Goal: Task Accomplishment & Management: Complete application form

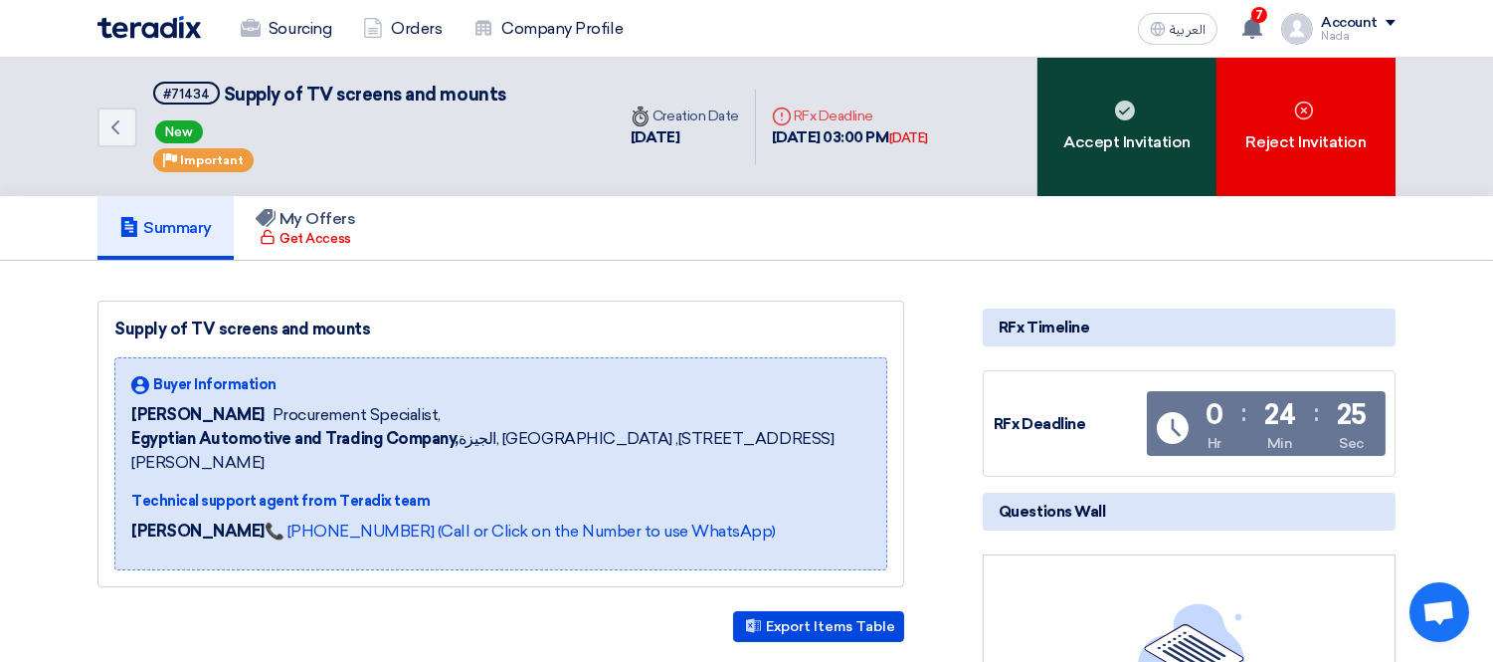
click at [1115, 133] on div "Accept Invitation" at bounding box center [1127, 127] width 179 height 138
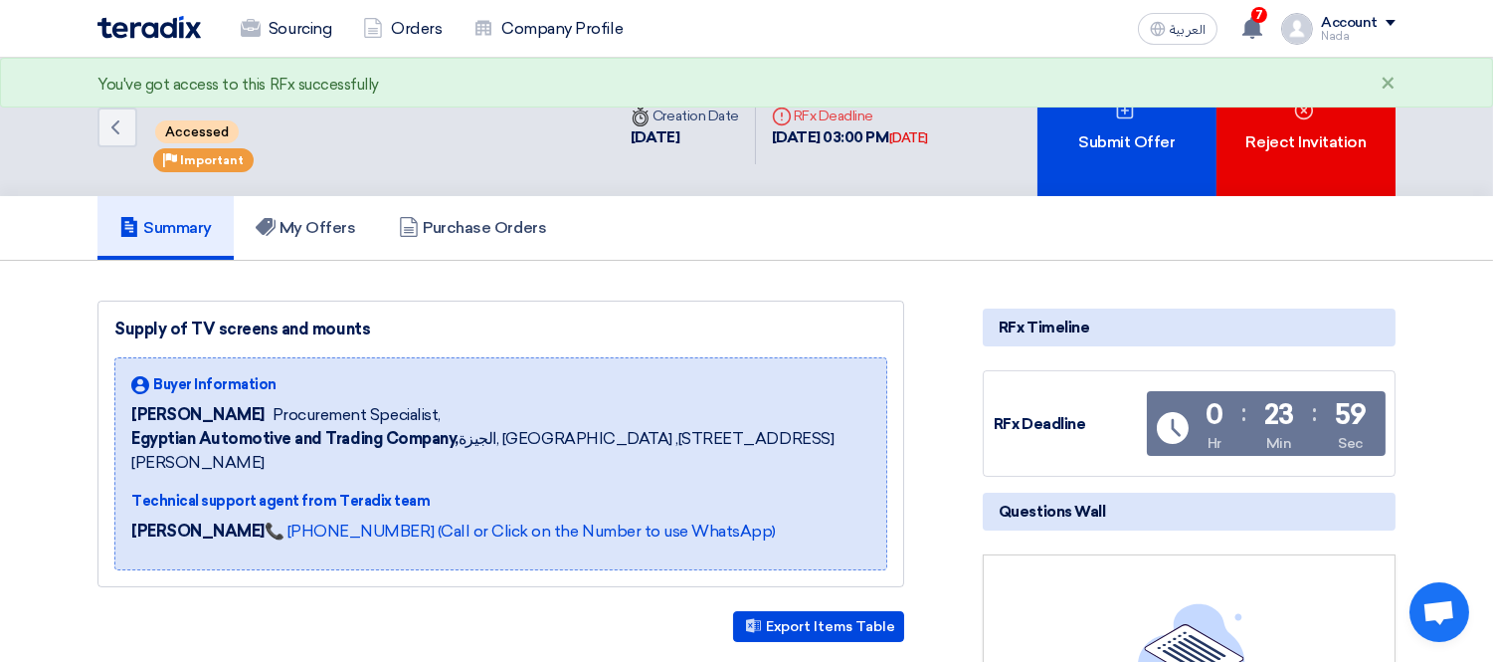
click at [1166, 106] on div "You've got access to this RFx successfully ×" at bounding box center [746, 83] width 1493 height 50
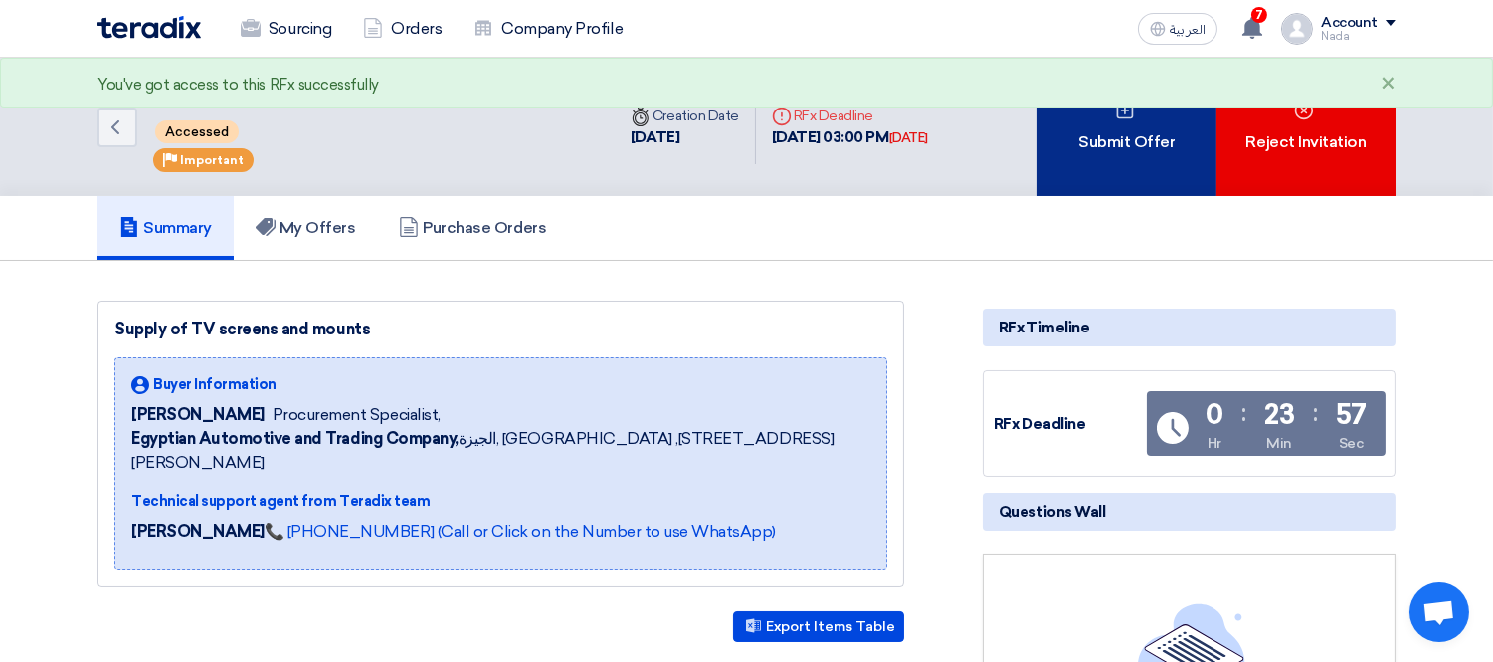
click at [1122, 144] on div "Submit Offer" at bounding box center [1127, 127] width 179 height 138
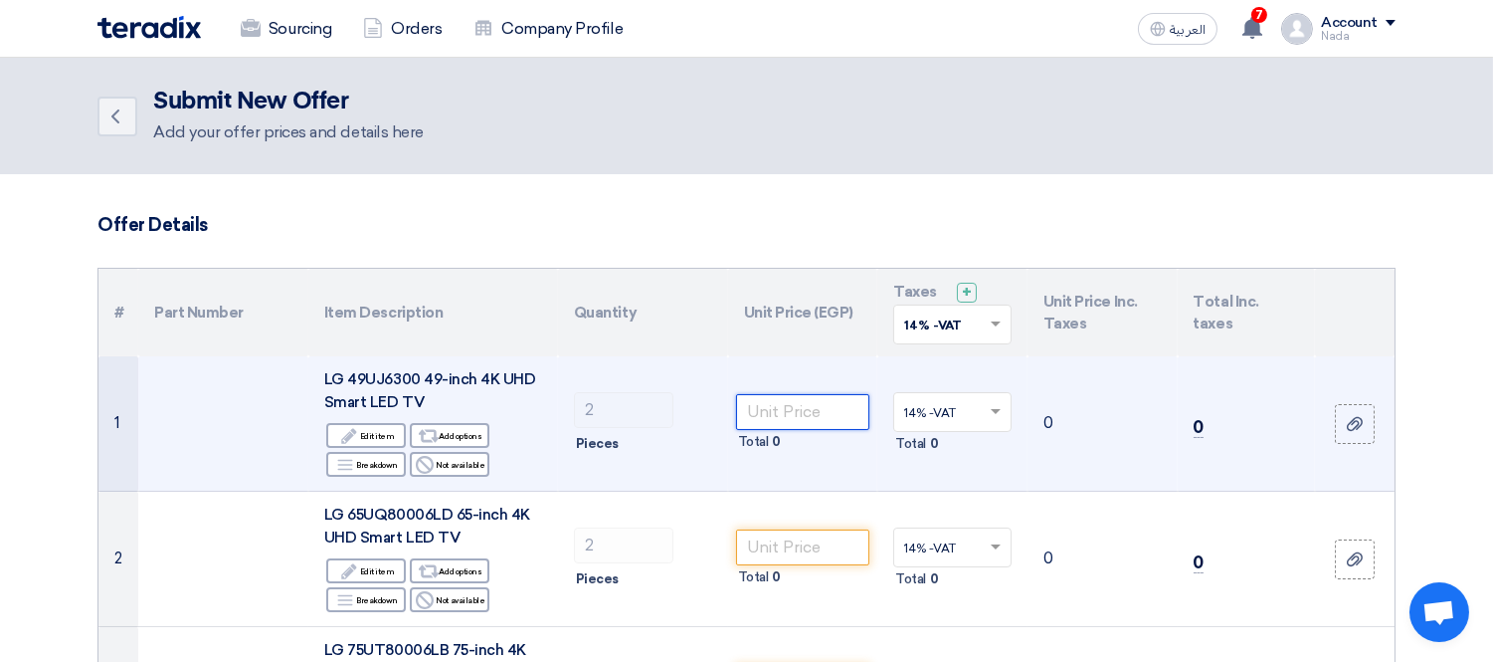
click at [793, 410] on input "number" at bounding box center [803, 412] width 134 height 36
paste input "16897.51"
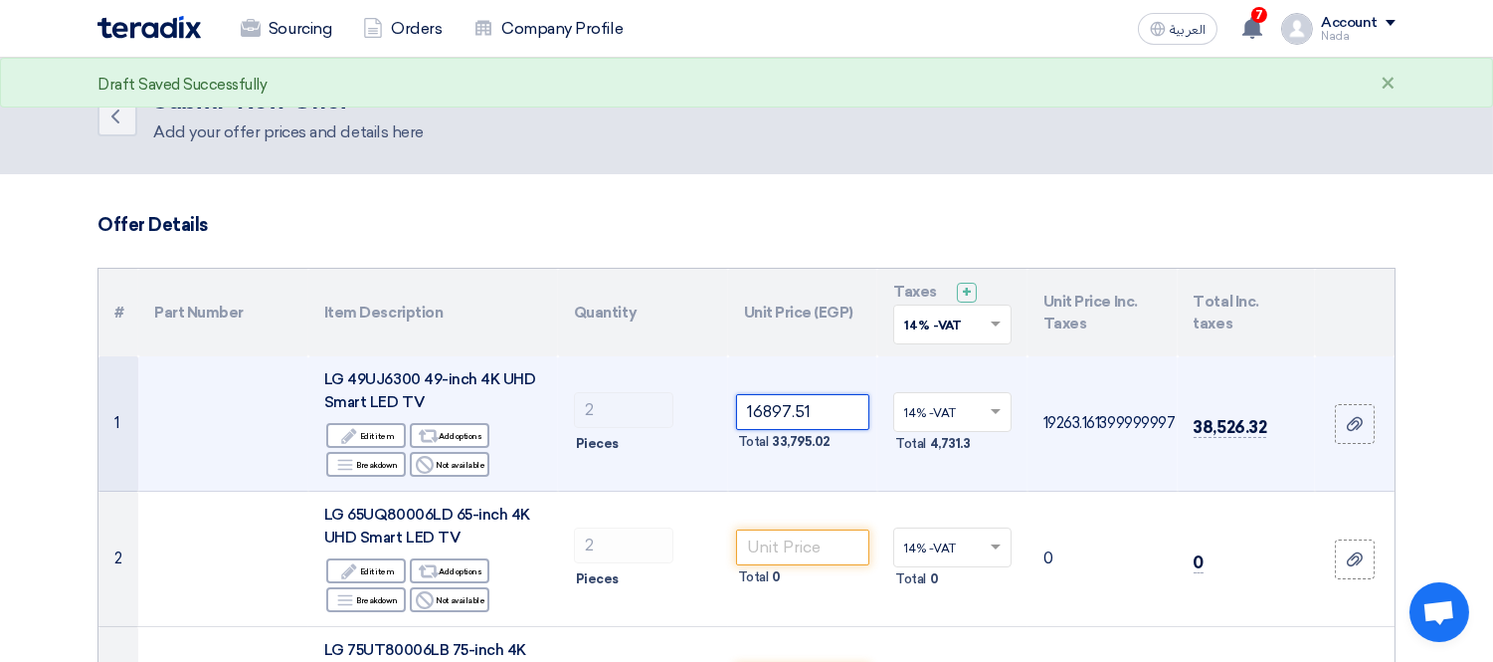
type input "16897.51"
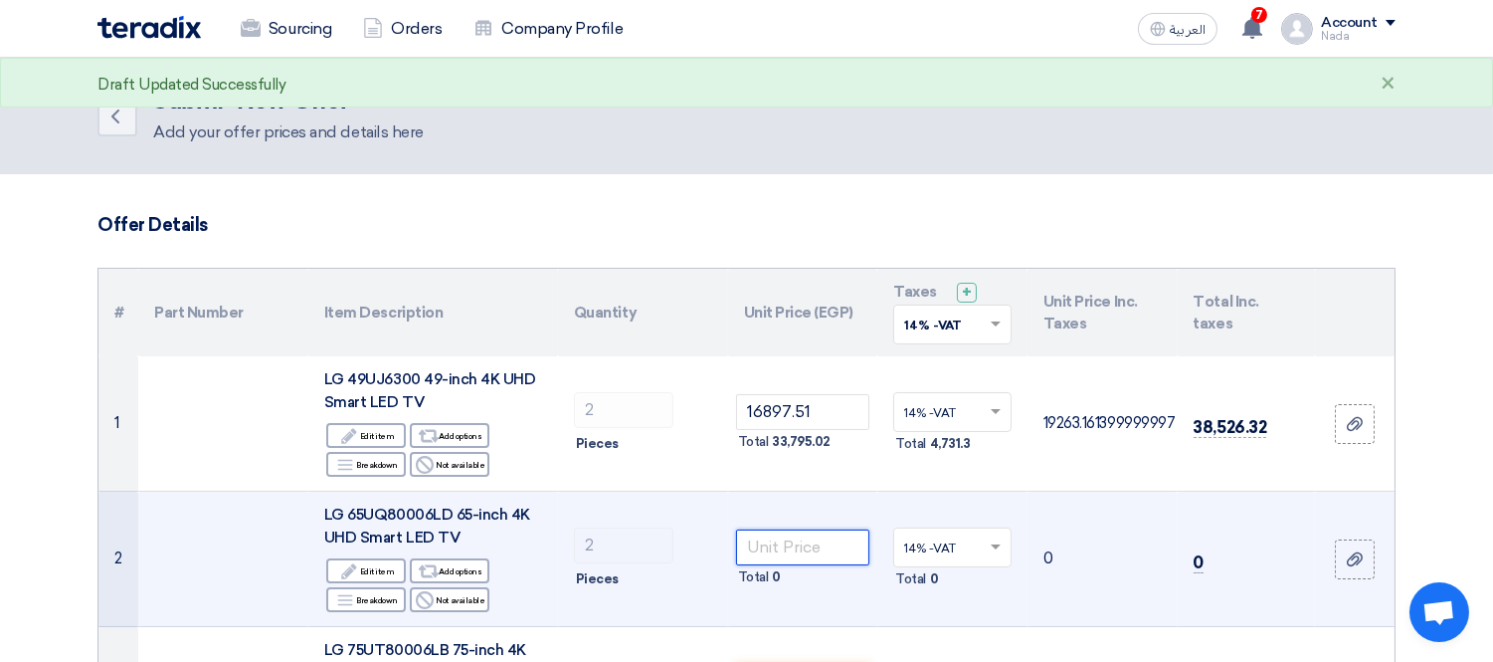
click at [767, 552] on input "number" at bounding box center [803, 547] width 134 height 36
paste input "23730.38"
type input "23730.38"
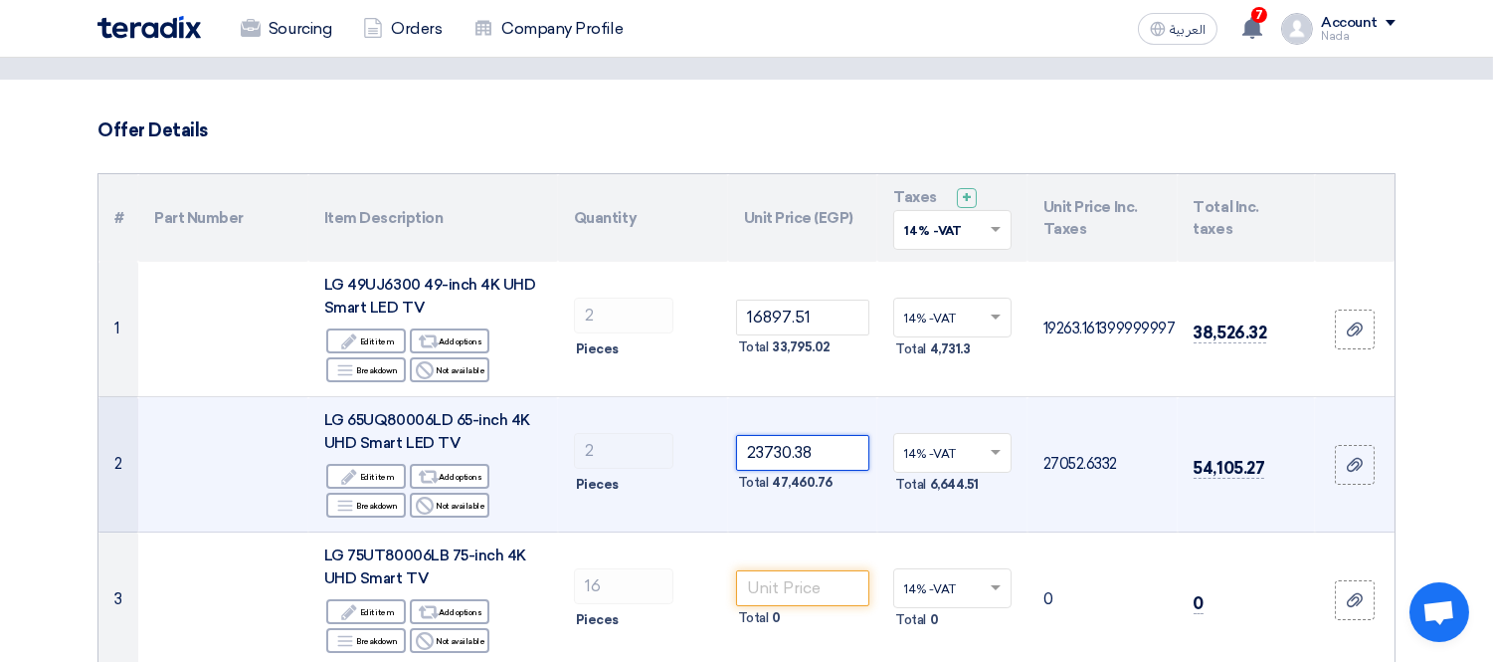
scroll to position [221, 0]
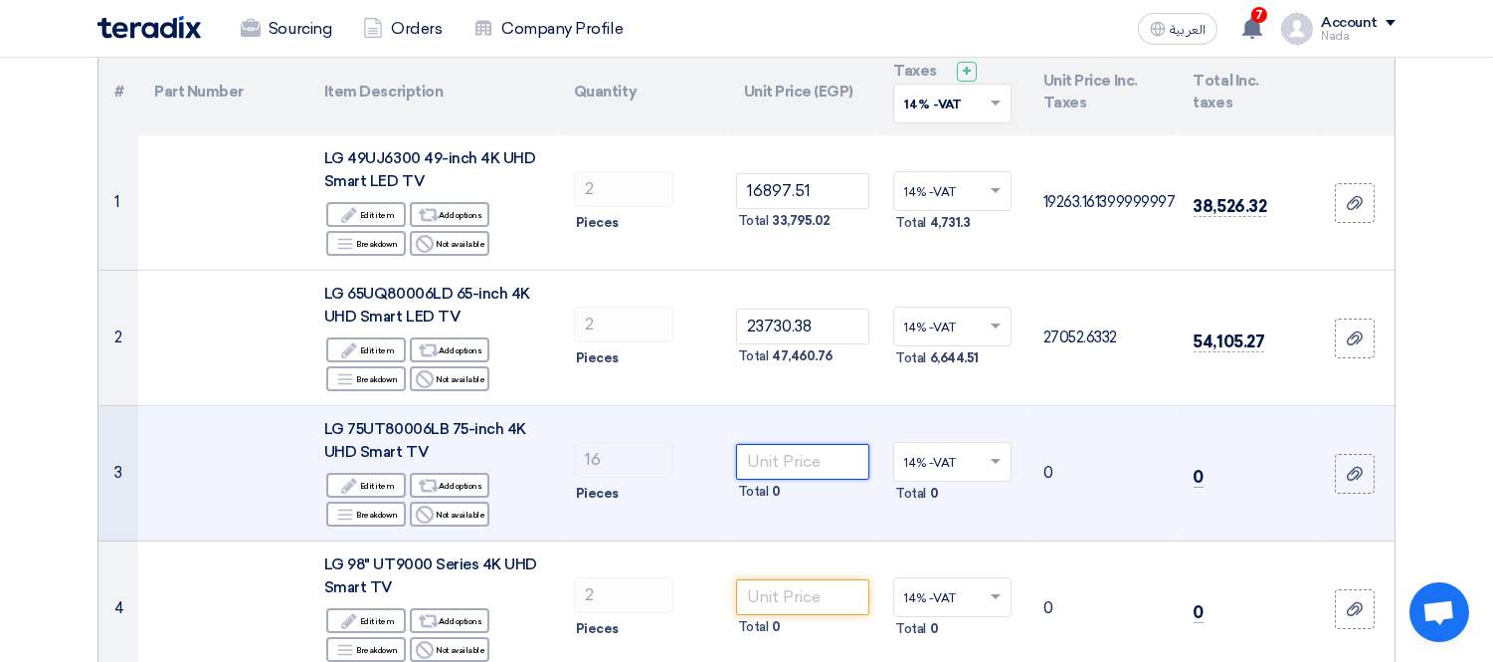
click at [813, 453] on input "number" at bounding box center [803, 462] width 134 height 36
paste input "34626.04"
type input "34626.04"
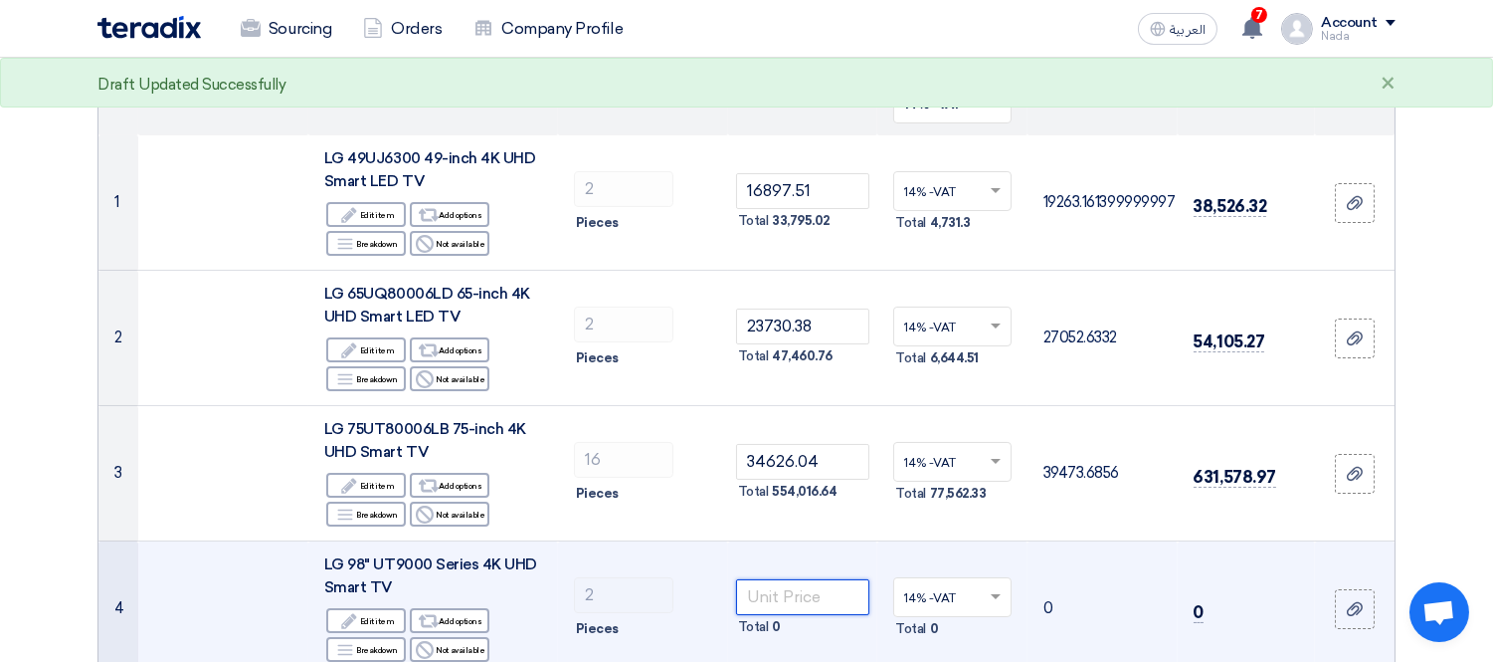
click at [801, 600] on input "number" at bounding box center [803, 597] width 134 height 36
paste input "213450.29"
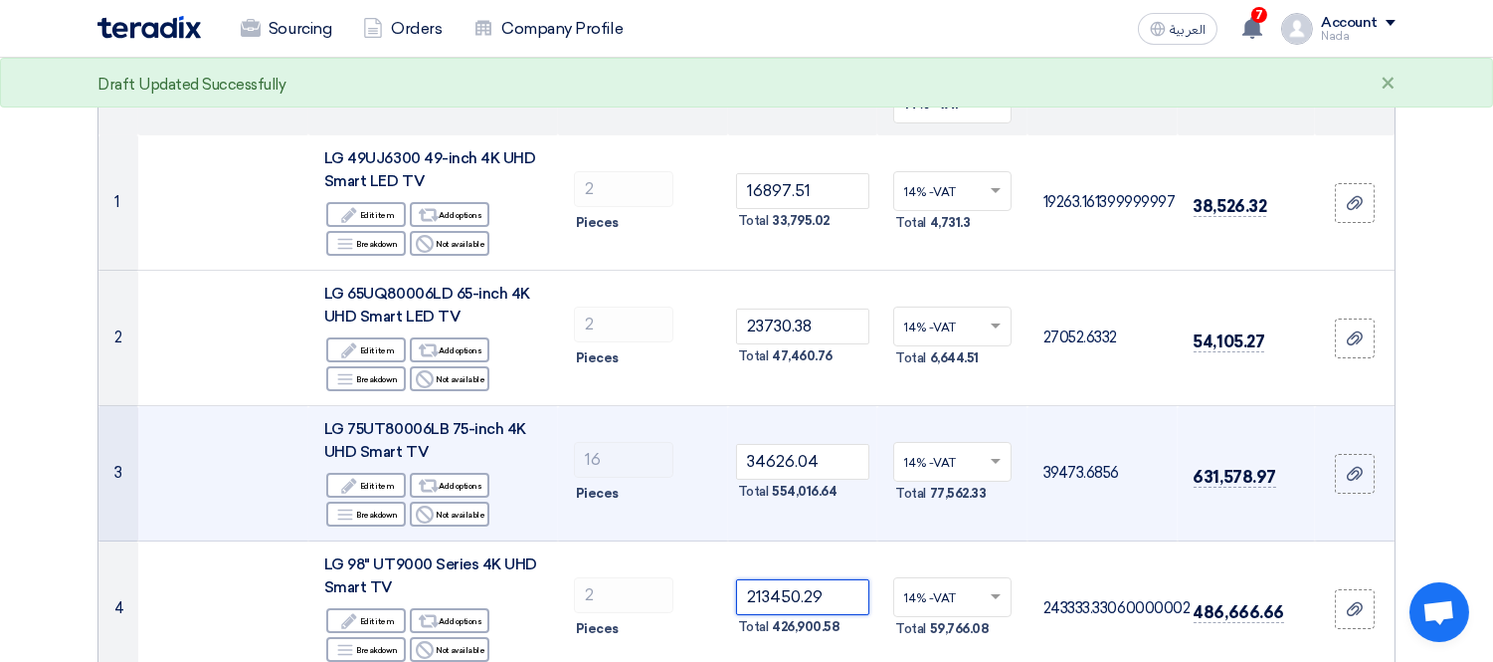
type input "213450.29"
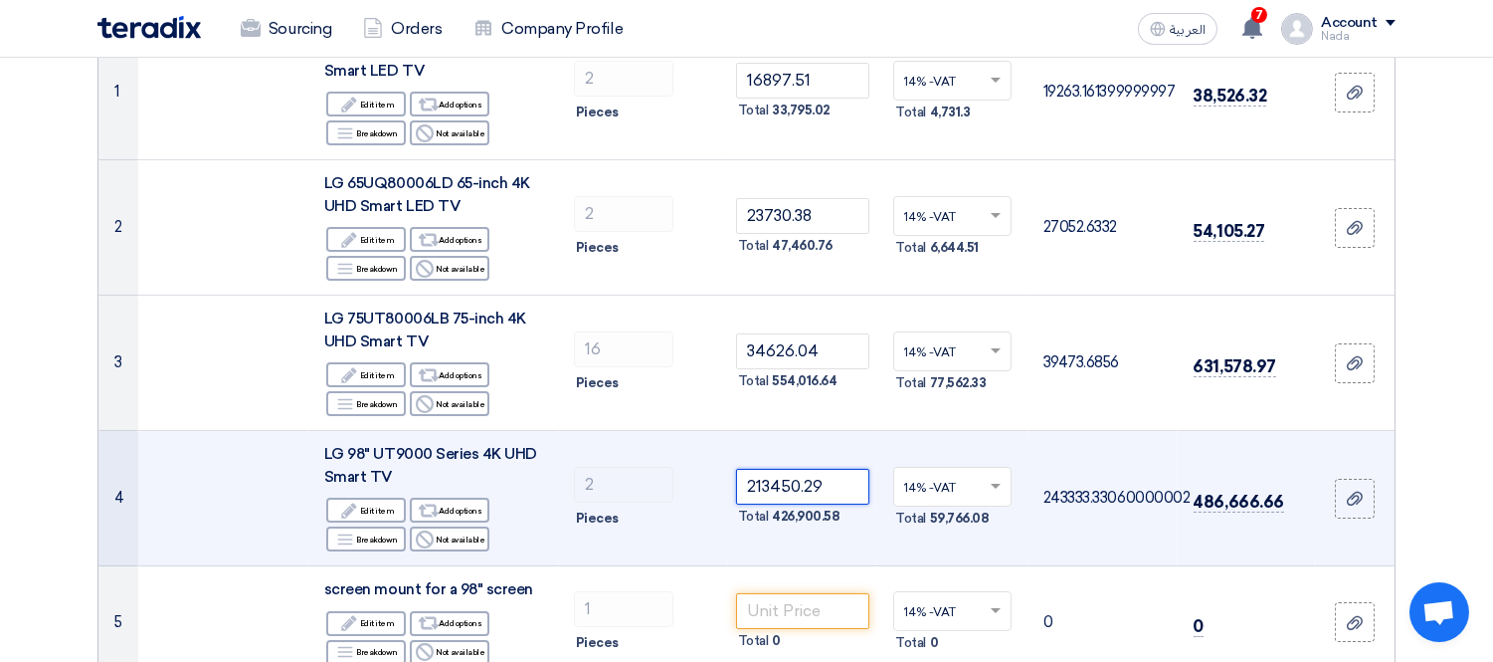
scroll to position [442, 0]
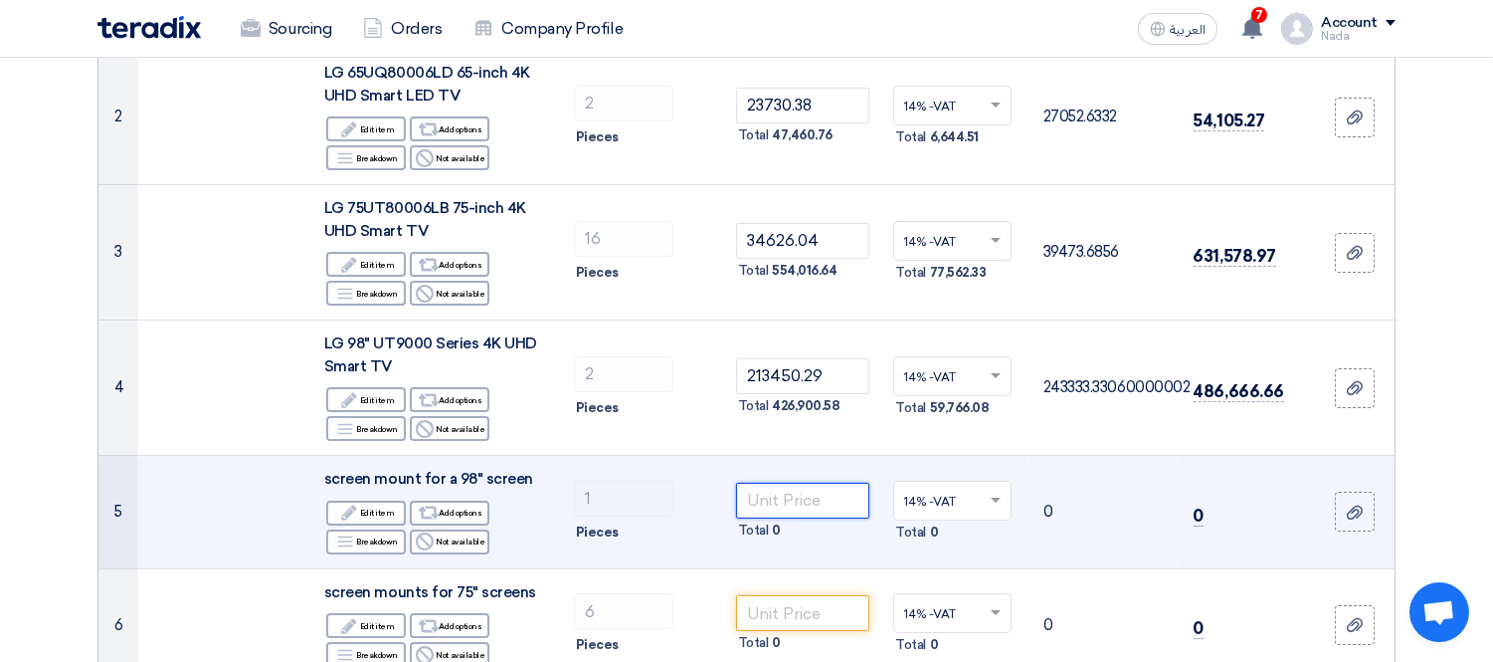
click at [807, 501] on input "number" at bounding box center [803, 501] width 134 height 36
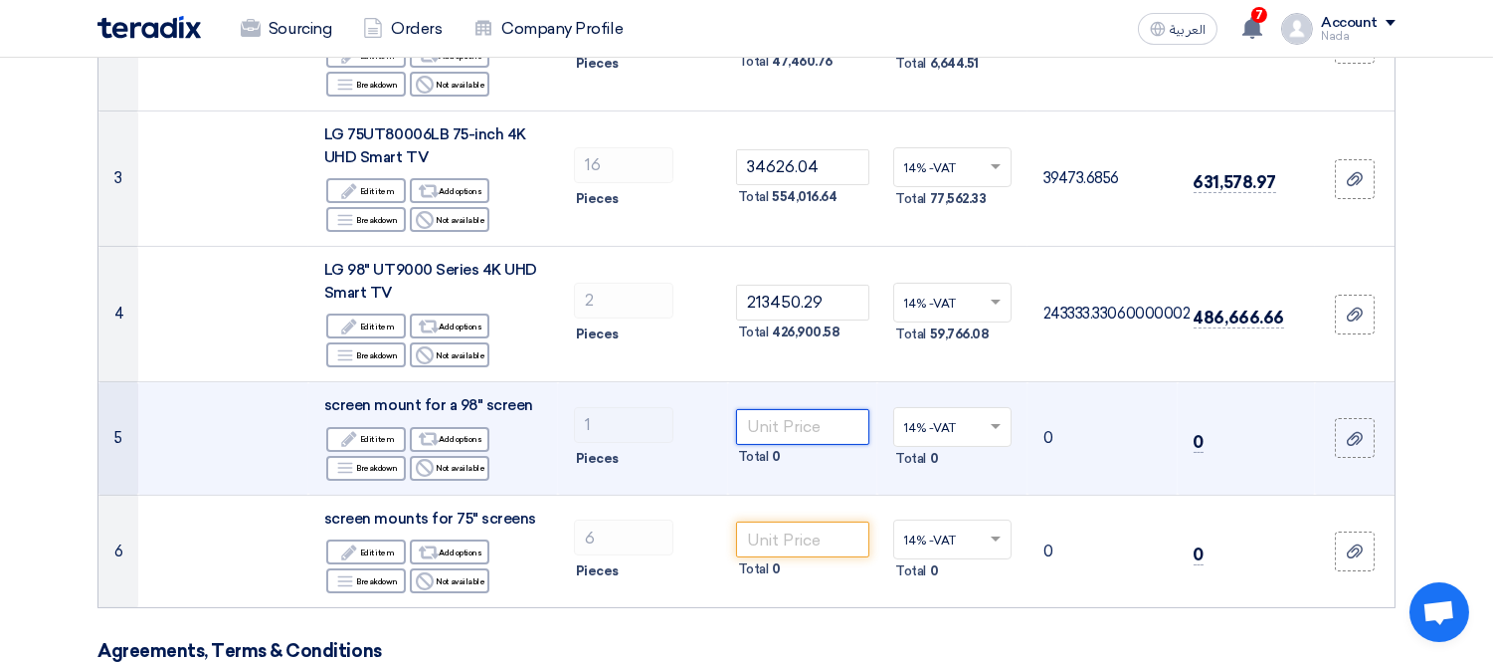
scroll to position [552, 0]
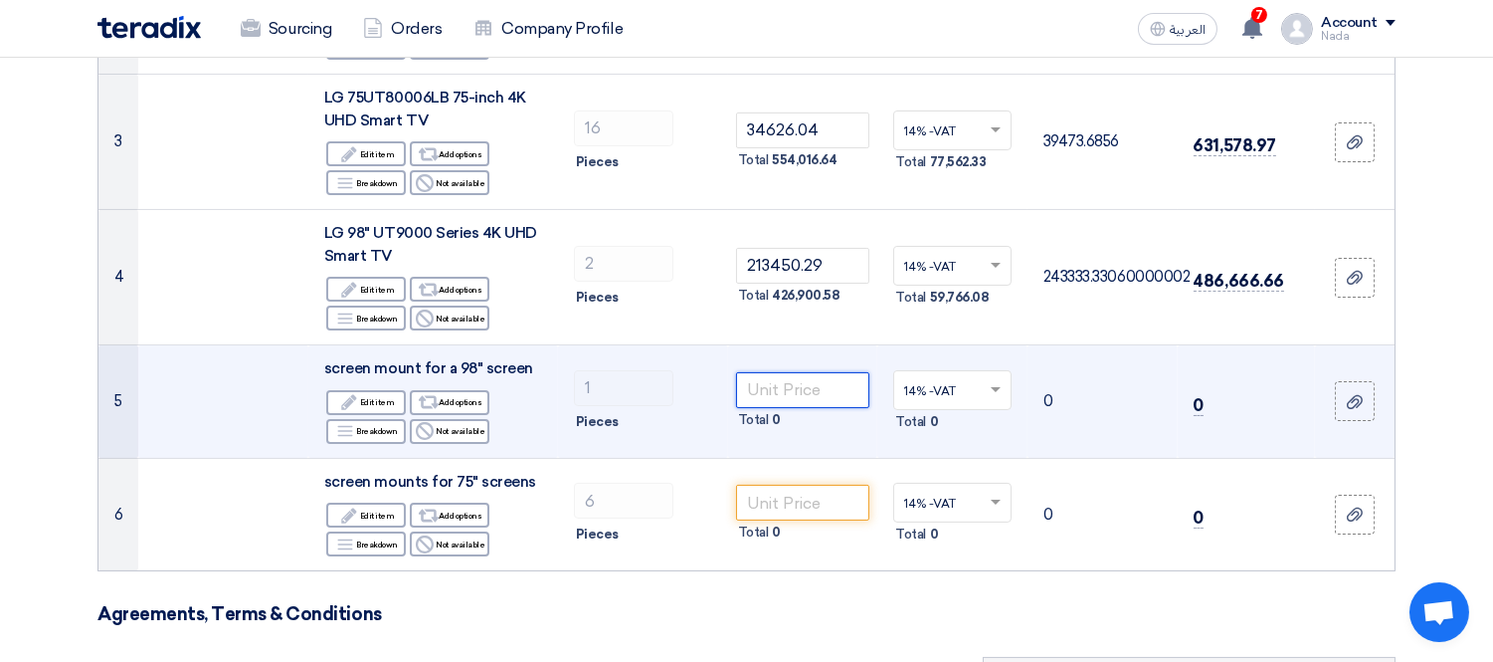
paste input "5172.68"
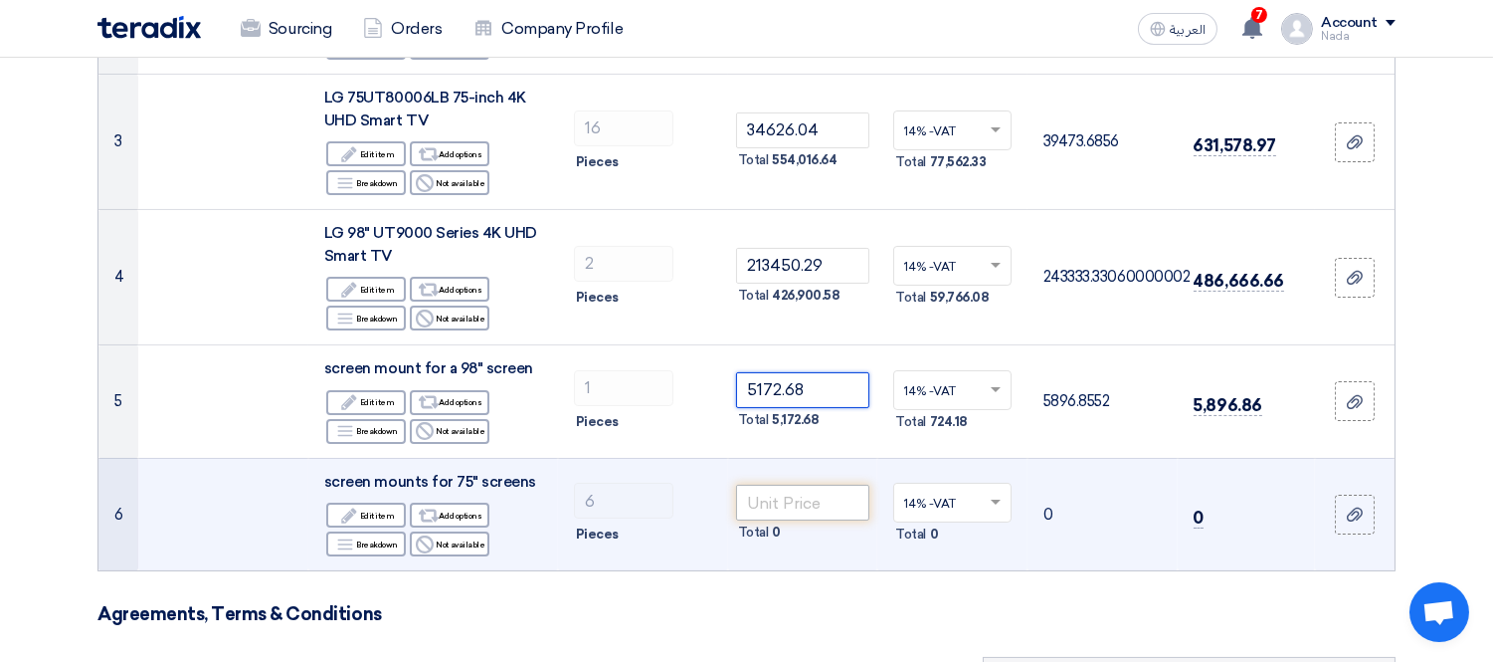
type input "5172.68"
click at [810, 493] on input "number" at bounding box center [803, 503] width 134 height 36
paste input "5172.68"
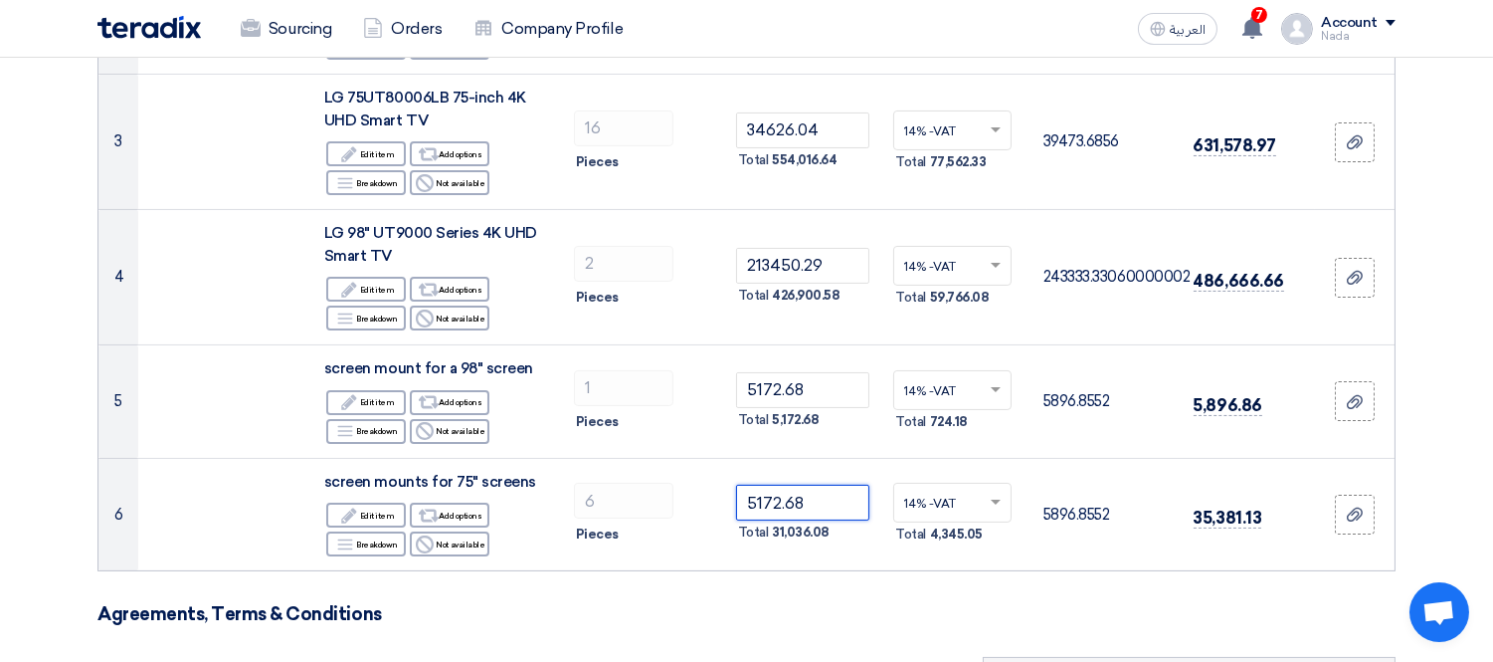
type input "5172.68"
click at [833, 608] on h3 "Agreements, Terms & Conditions" at bounding box center [747, 614] width 1298 height 22
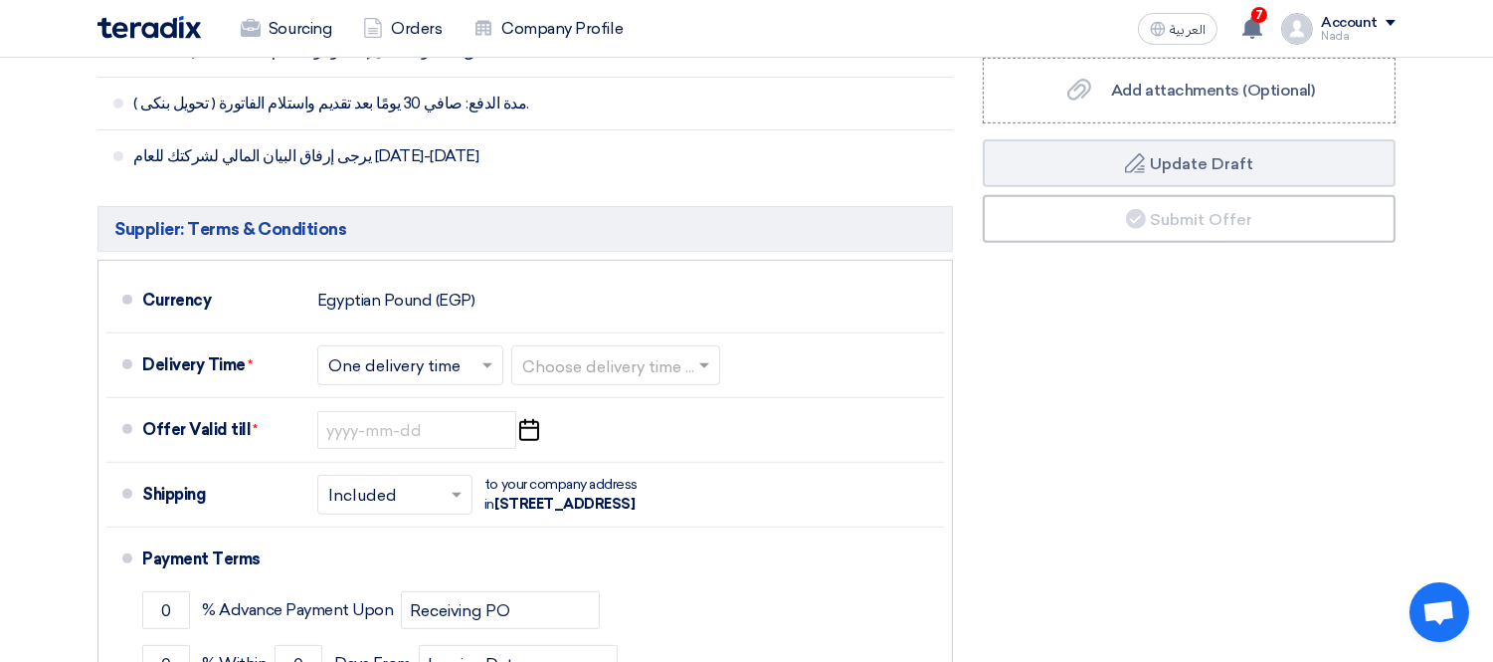
scroll to position [1547, 0]
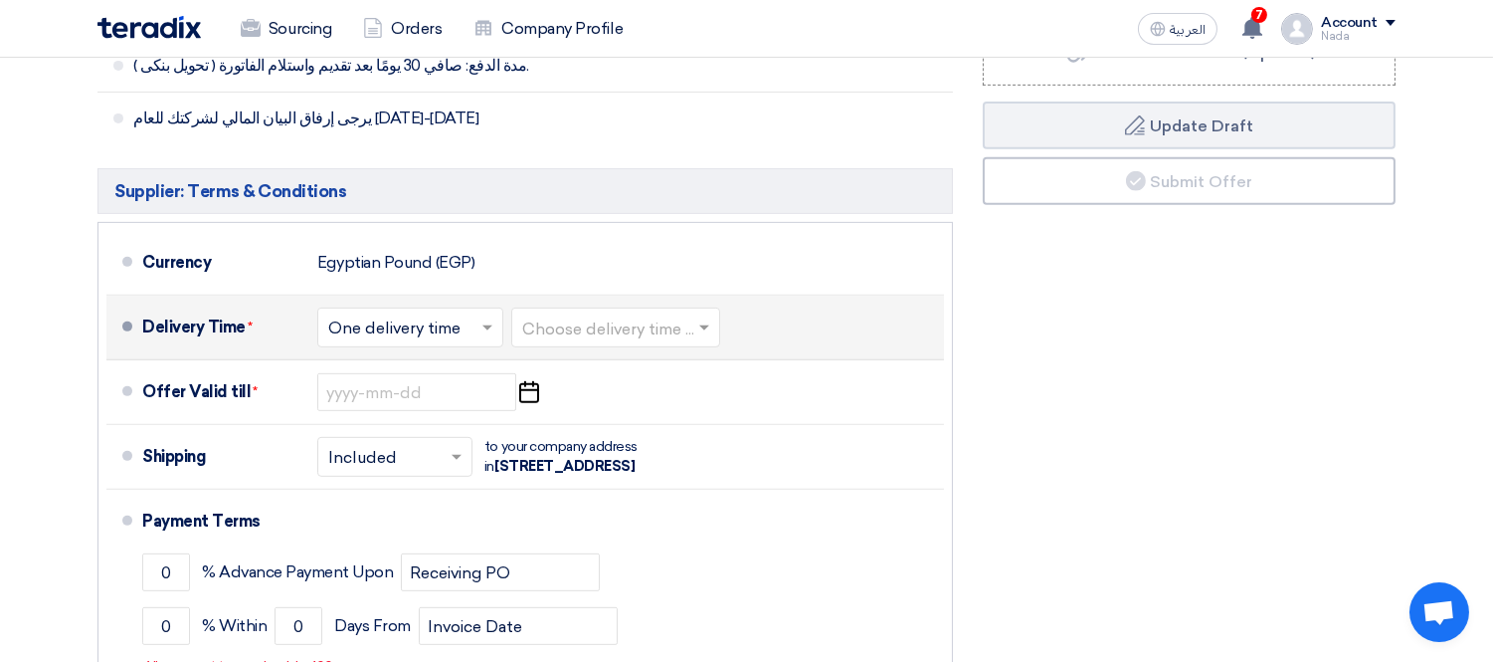
click at [585, 326] on input "text" at bounding box center [616, 329] width 189 height 29
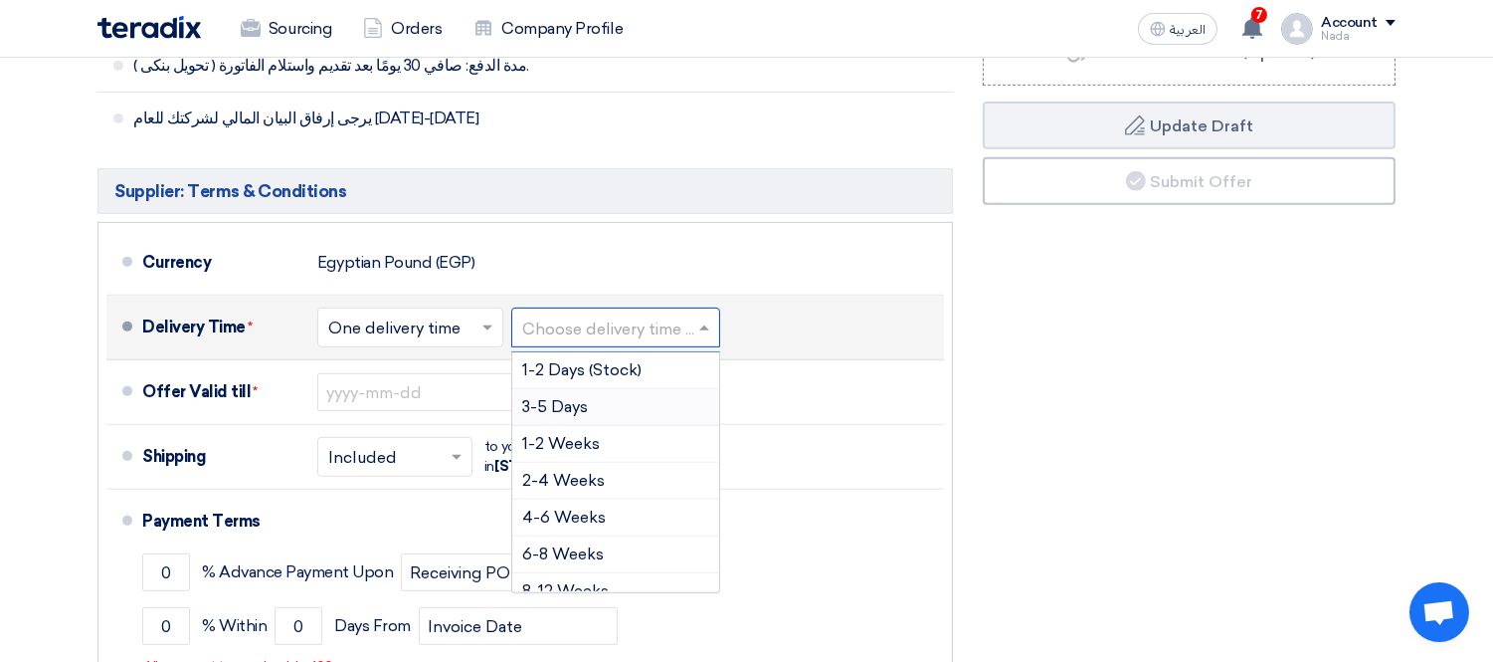
click at [571, 410] on span "3-5 Days" at bounding box center [555, 406] width 66 height 19
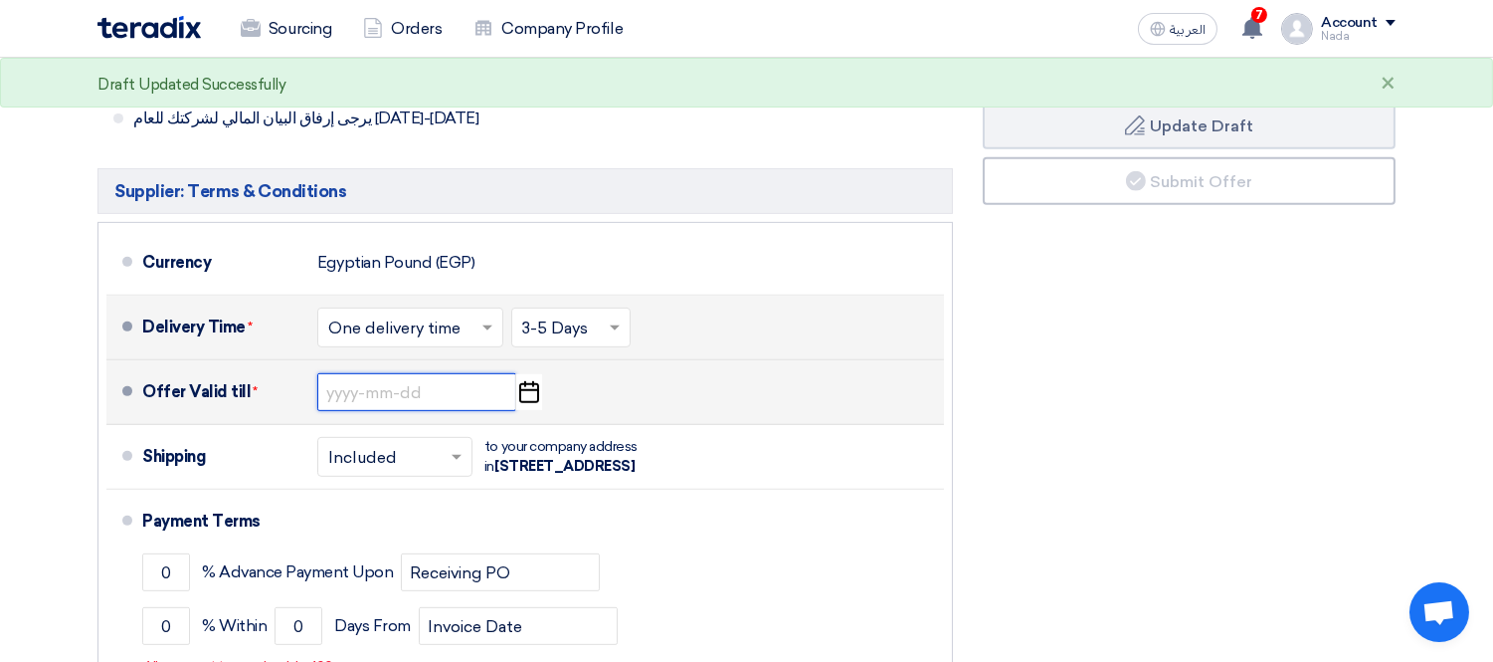
click at [363, 404] on input at bounding box center [416, 392] width 199 height 38
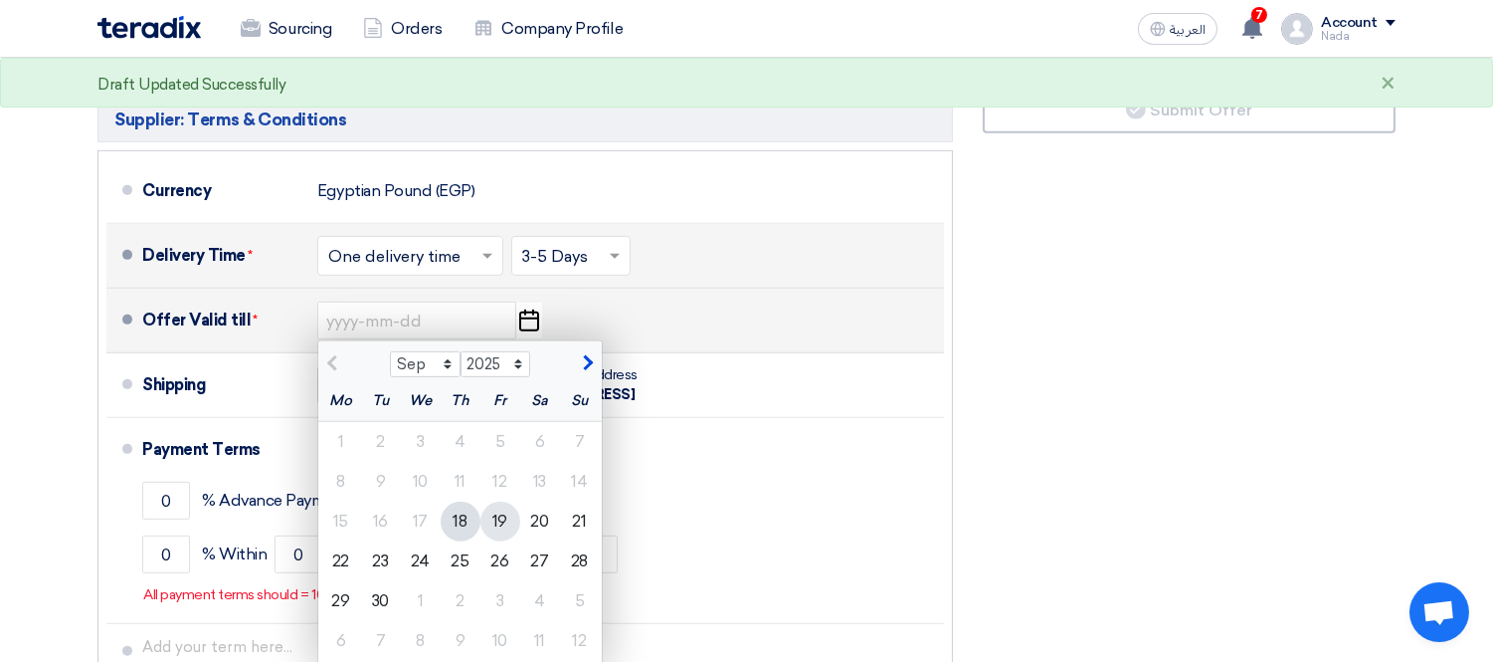
scroll to position [1658, 0]
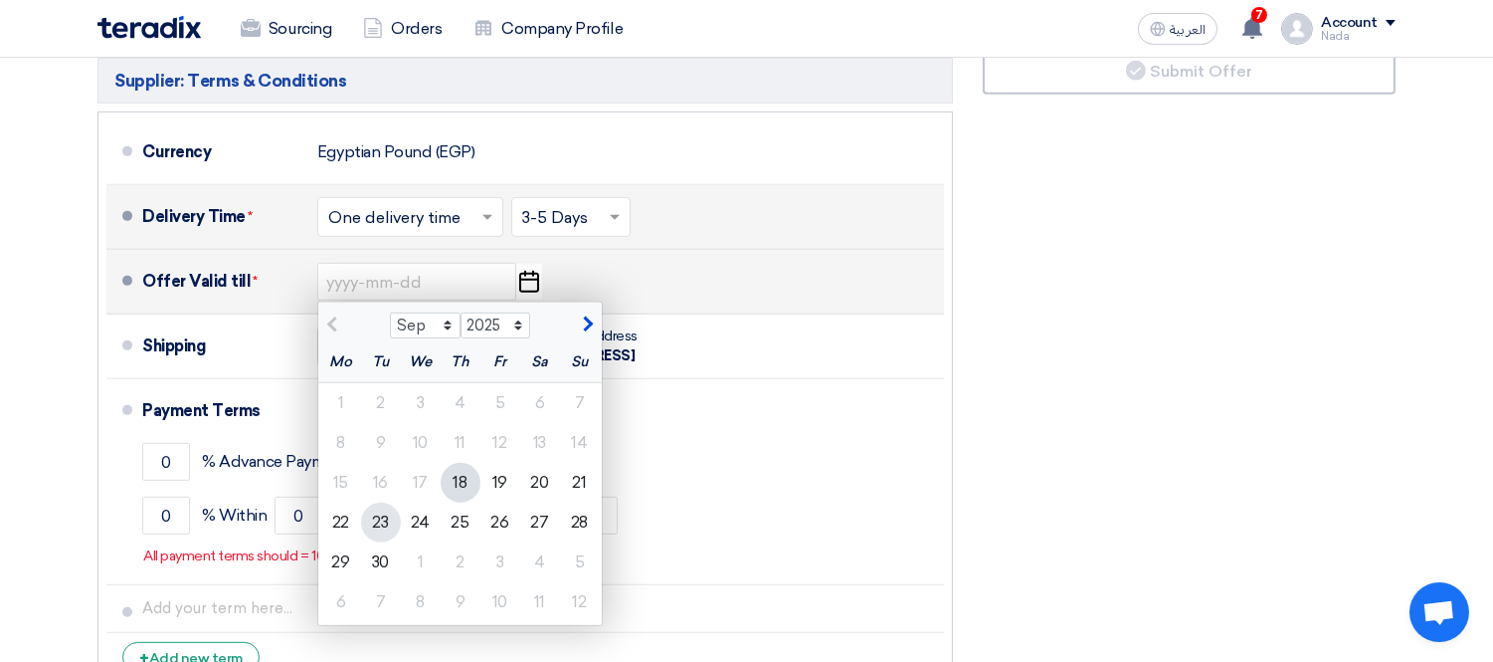
click at [393, 530] on div "23" at bounding box center [381, 522] width 40 height 40
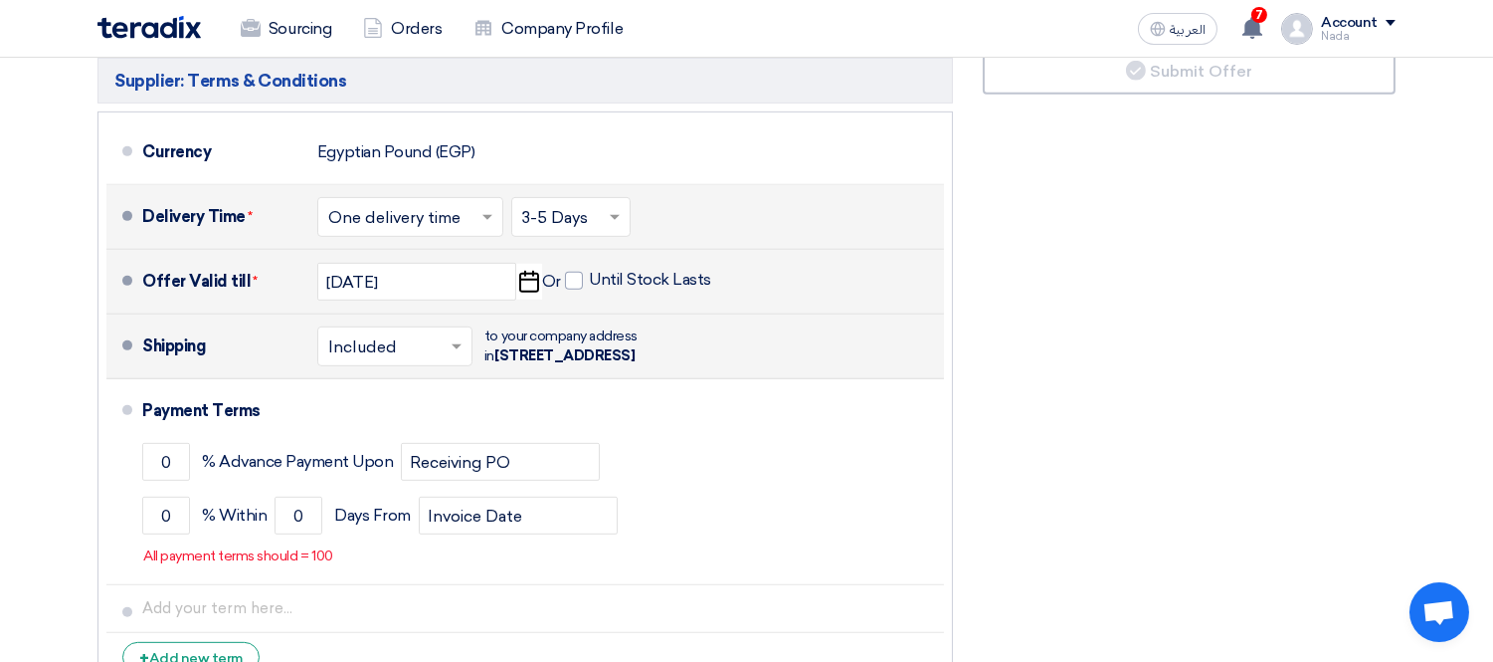
click at [391, 356] on input "text" at bounding box center [395, 348] width 135 height 29
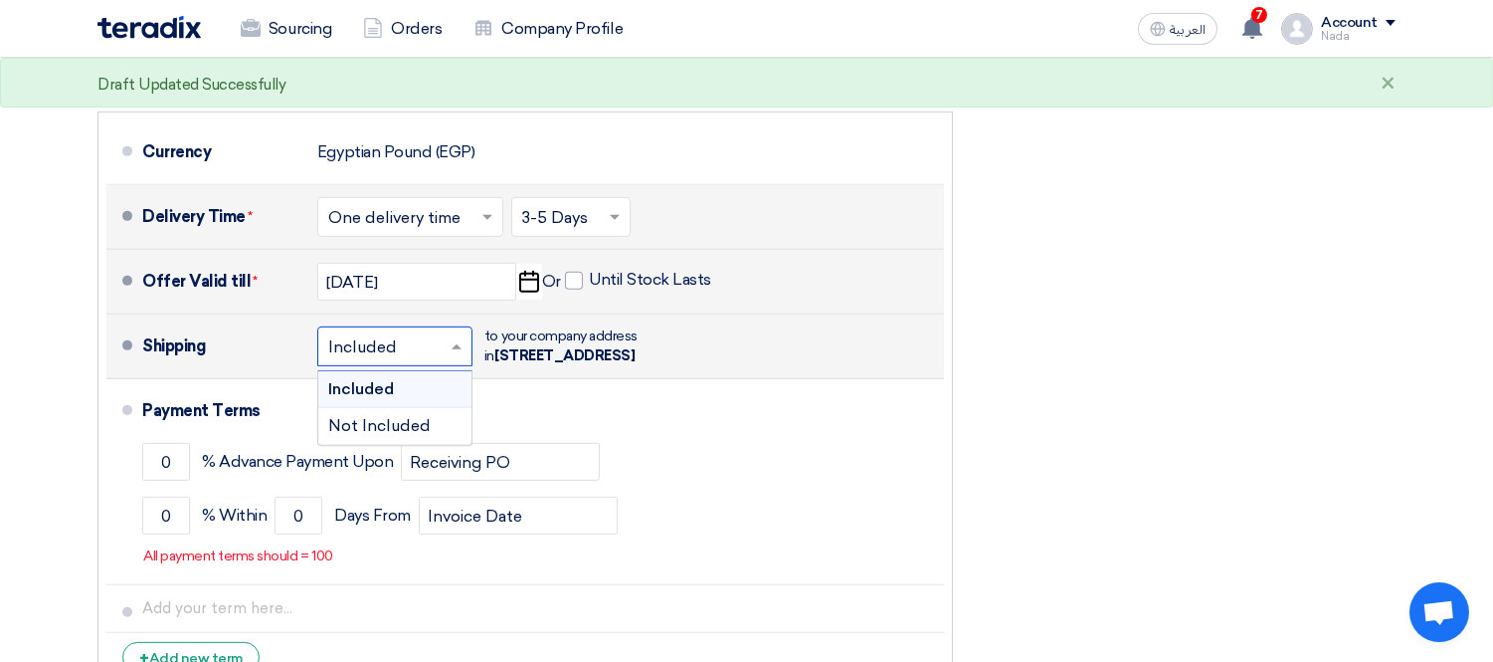
click at [404, 408] on div "Included" at bounding box center [394, 389] width 153 height 37
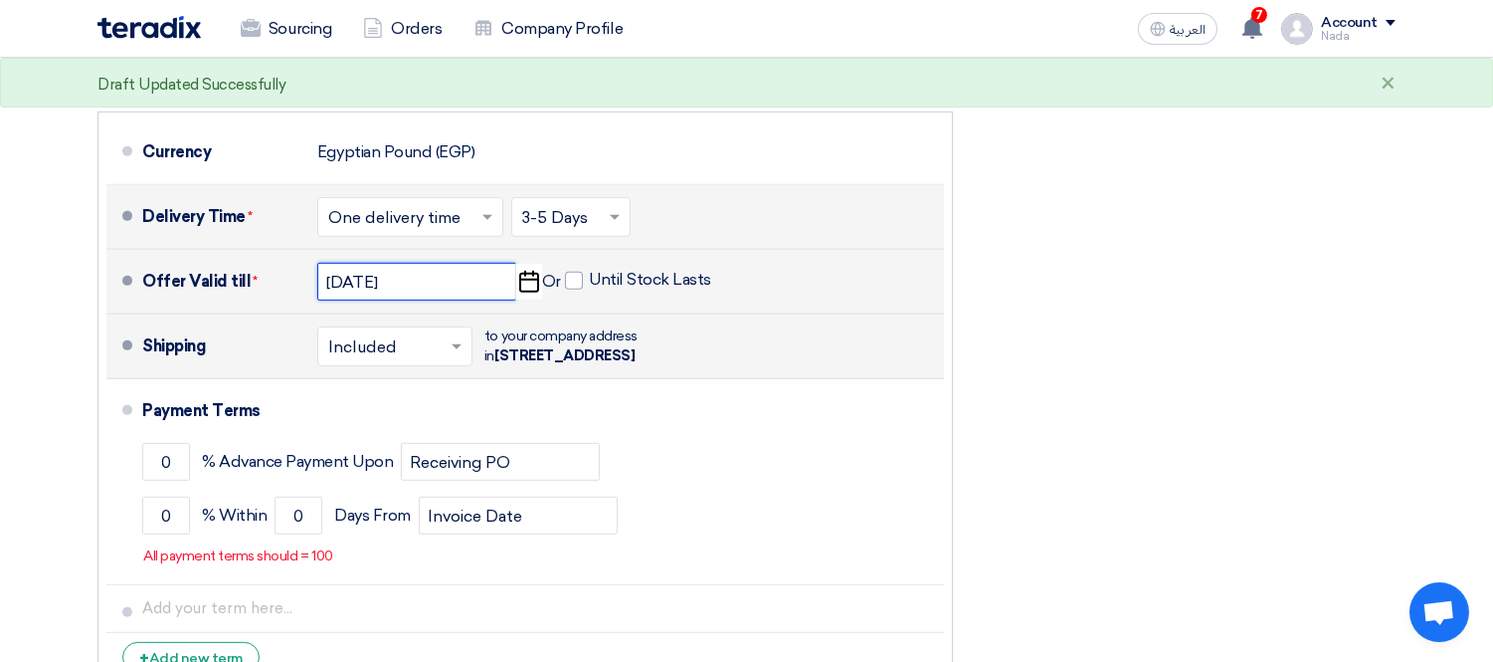
click at [484, 291] on input "[DATE]" at bounding box center [416, 282] width 199 height 38
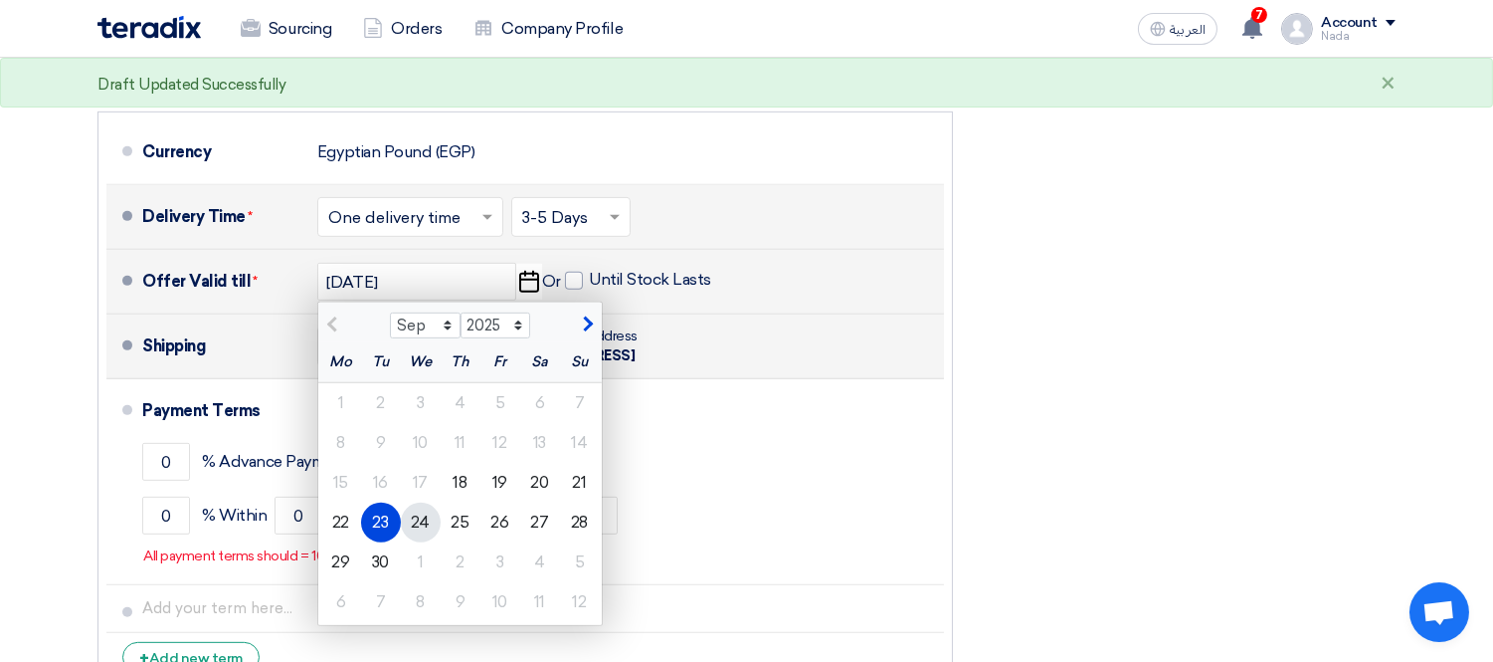
click at [421, 530] on div "24" at bounding box center [421, 522] width 40 height 40
type input "[DATE]"
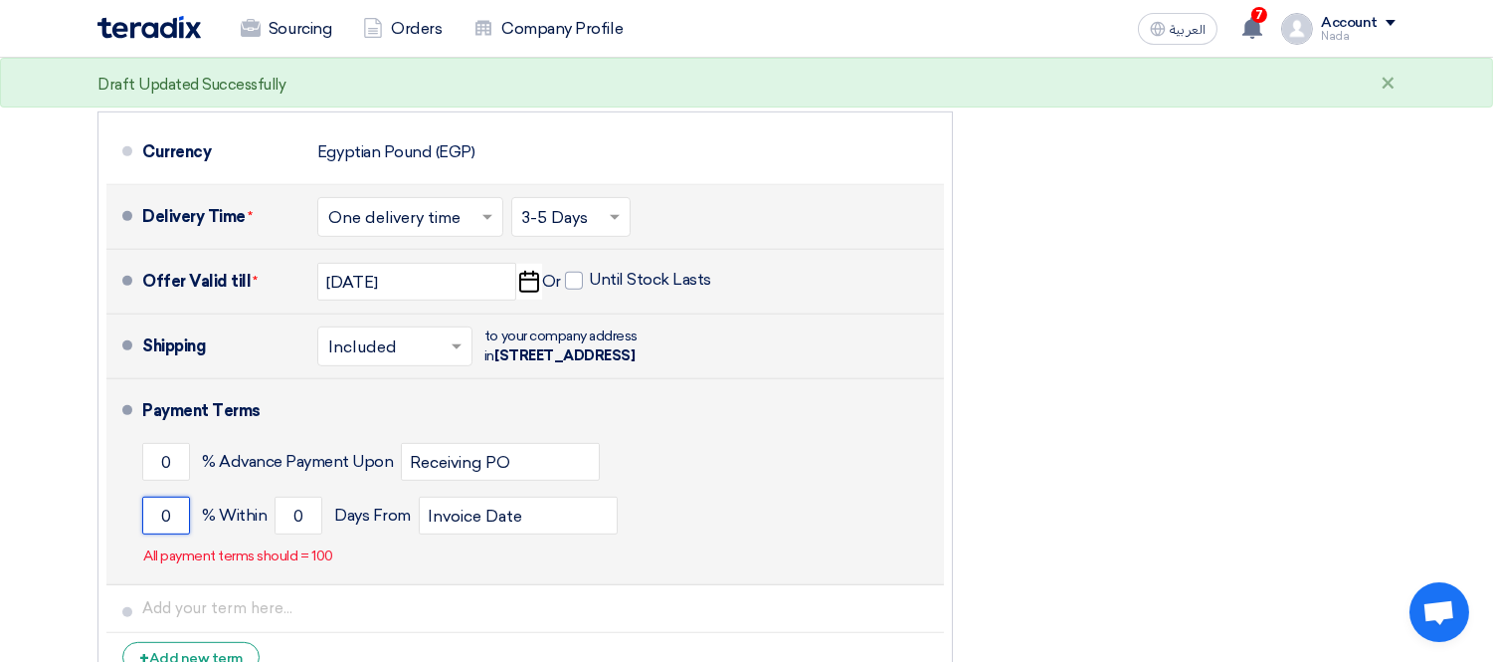
click at [175, 534] on input "0" at bounding box center [166, 515] width 48 height 38
type input "100"
click at [306, 534] on input "0" at bounding box center [299, 515] width 48 height 38
click at [286, 534] on input "0" at bounding box center [299, 515] width 48 height 38
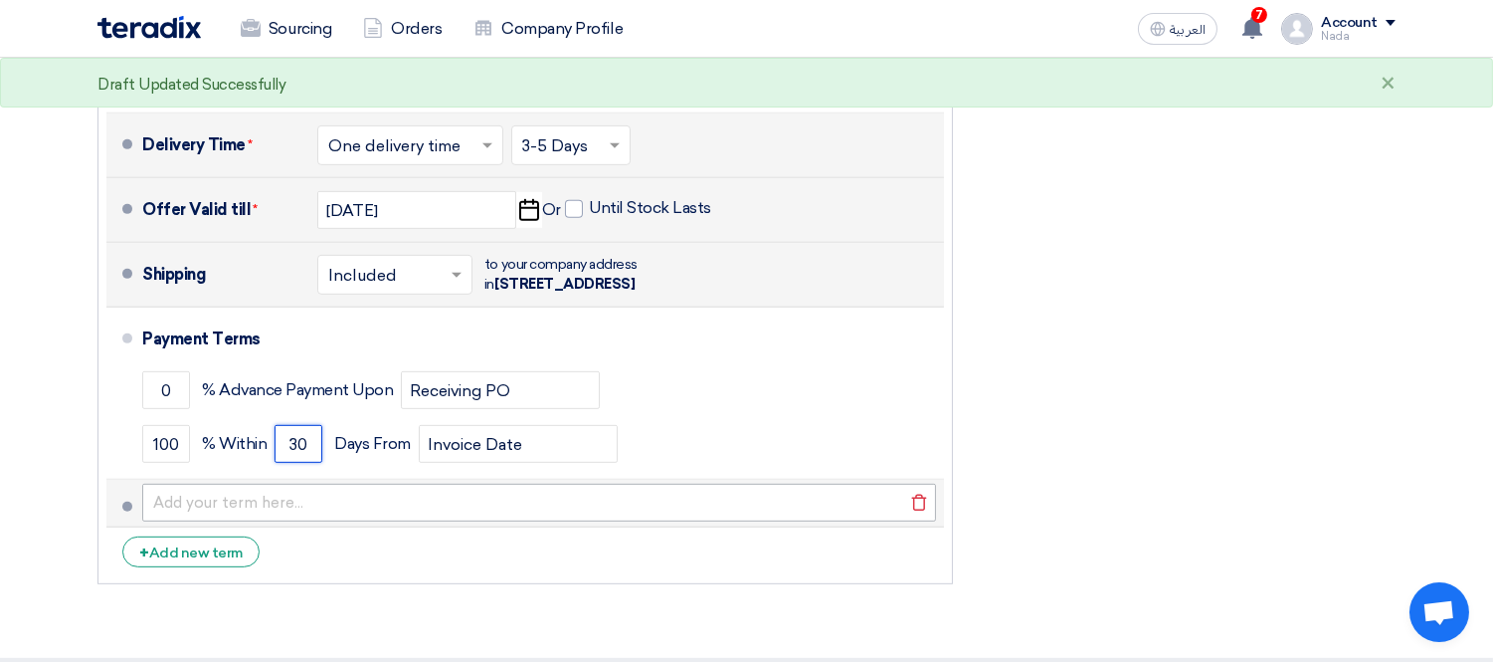
scroll to position [1768, 0]
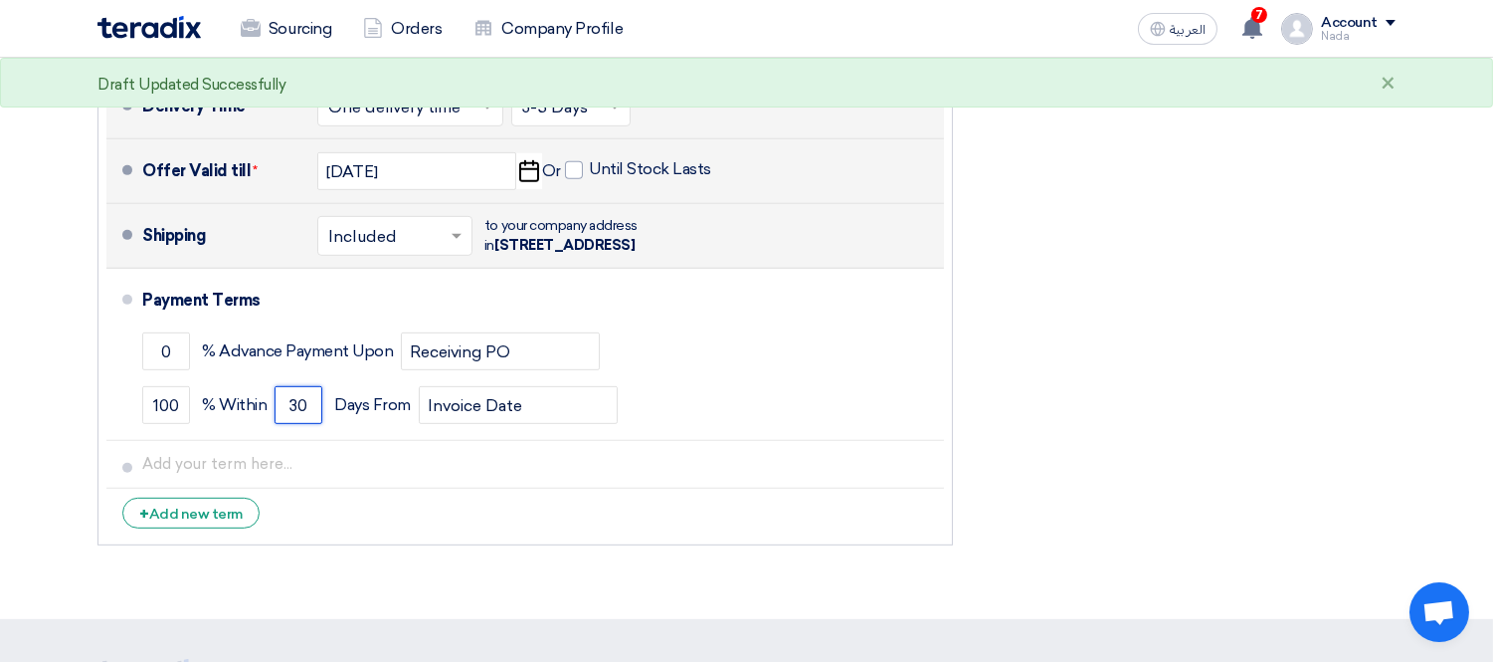
type input "30"
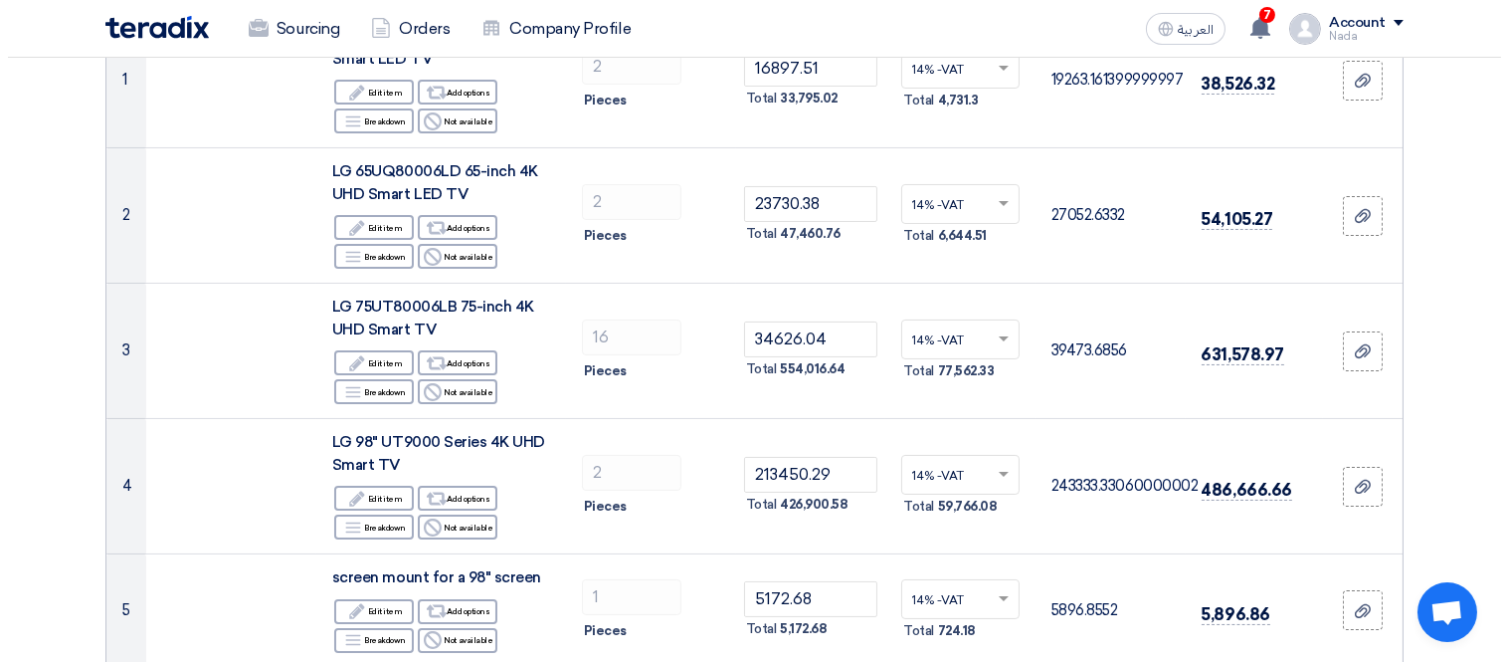
scroll to position [221, 0]
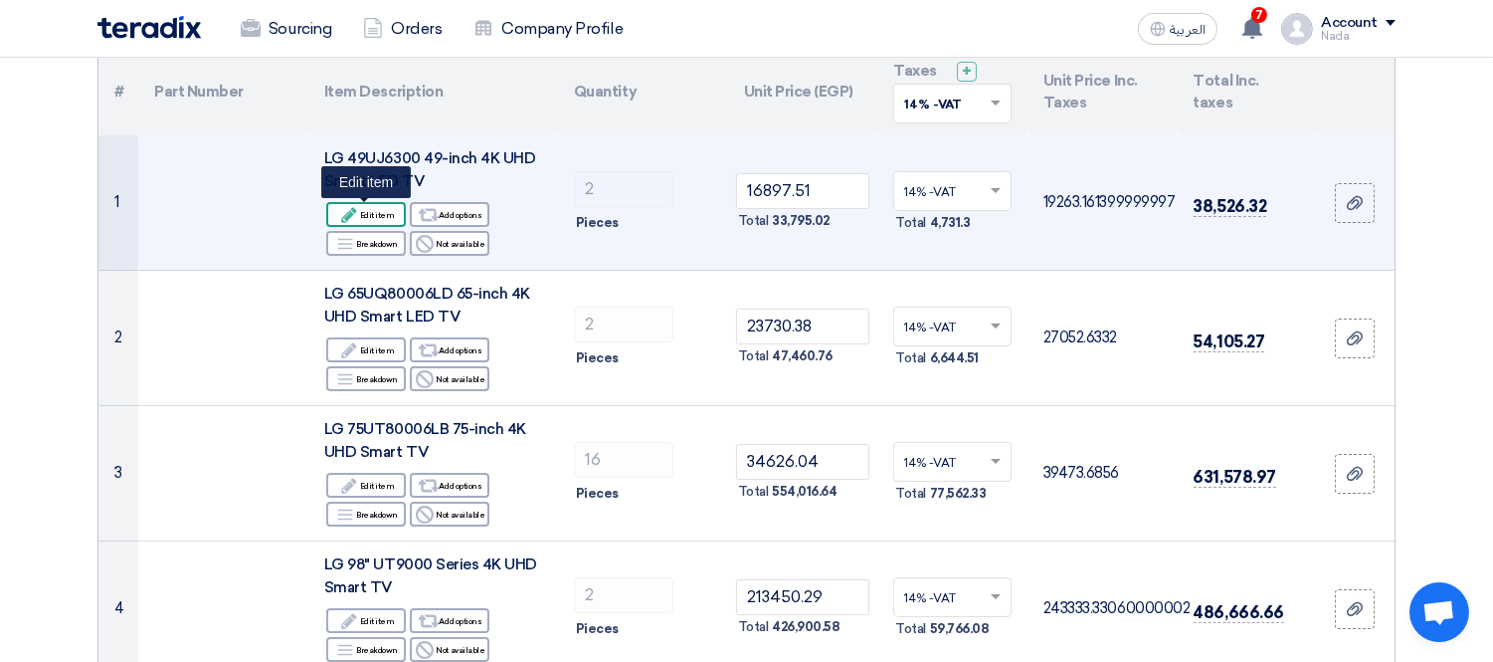
click at [371, 214] on div "Edit Edit item" at bounding box center [366, 214] width 80 height 25
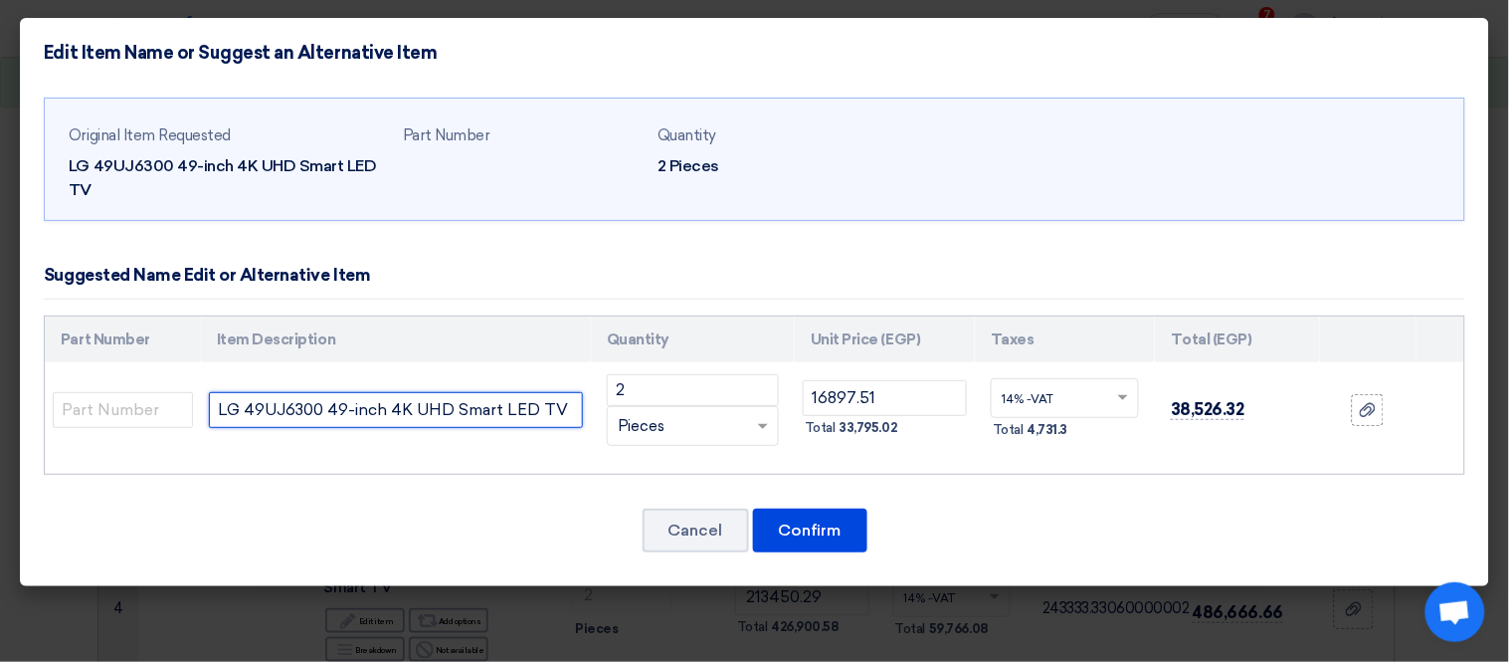
click at [341, 405] on input "LG 49UJ6300 49-inch 4K UHD Smart LED TV" at bounding box center [396, 410] width 374 height 36
drag, startPoint x: 329, startPoint y: 409, endPoint x: 342, endPoint y: 409, distance: 12.9
click at [342, 409] on input "LG 49UJ6300 49-inch 4K UHD Smart LED TV" at bounding box center [396, 410] width 374 height 36
click at [476, 406] on input "LG 49UJ6300 50-inch 4K UHD Smart LED TV" at bounding box center [396, 410] width 374 height 36
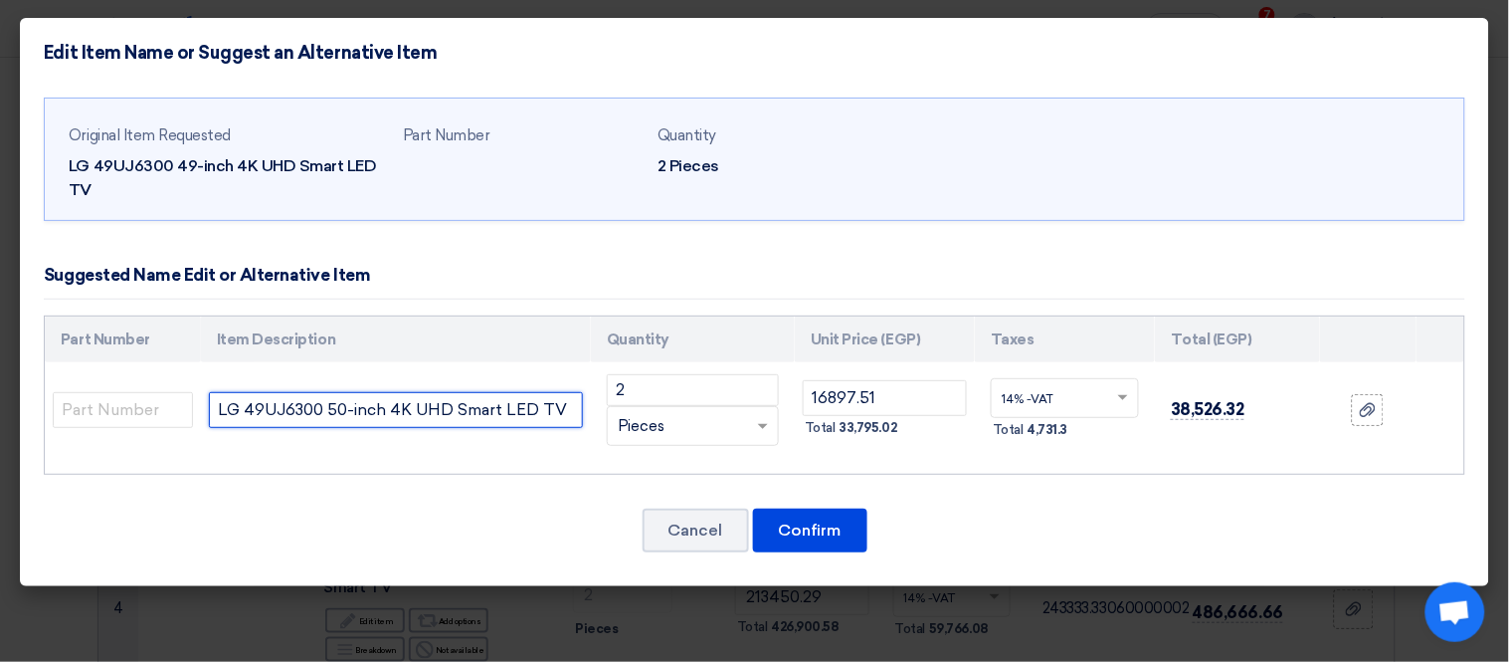
click at [476, 406] on input "LG 49UJ6300 50-inch 4K UHD Smart LED TV" at bounding box center [396, 410] width 374 height 36
paste input "50 inch UHD AI UA85 4K Smart TV AI Magic remote HDR10 webOS25 50UA85006LA"
click at [522, 402] on input "LG 50 inch UHD AI UA85 4K Smart TV AI Magic remote HDR10 webOS25 50UA85006LA" at bounding box center [396, 410] width 374 height 36
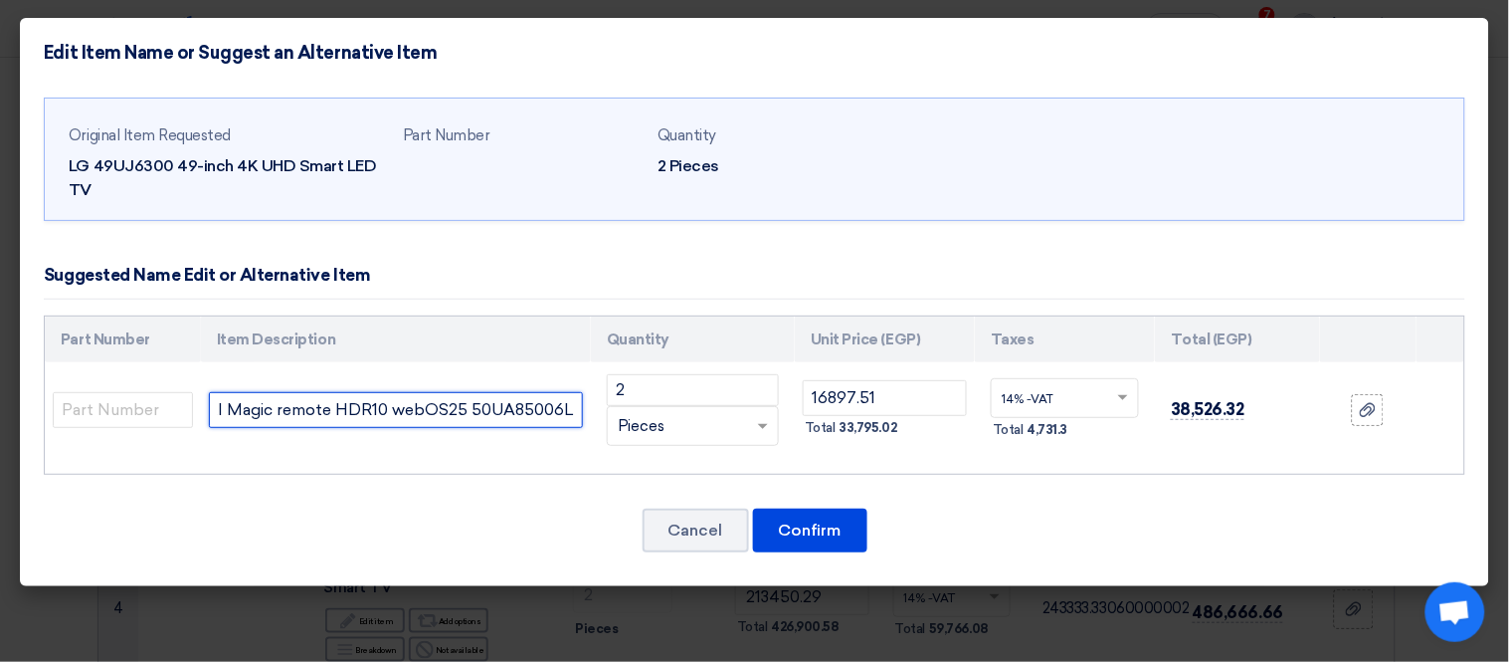
click at [522, 402] on input "LG 50 inch UHD AI UA85 4K Smart TV AI Magic remote HDR10 webOS25 50UA85006LA" at bounding box center [396, 410] width 374 height 36
type input "LG 50 inch UHD AI UA85 4K Smart TV AI Magic remote HDR10 webOS25 50UA85006LA"
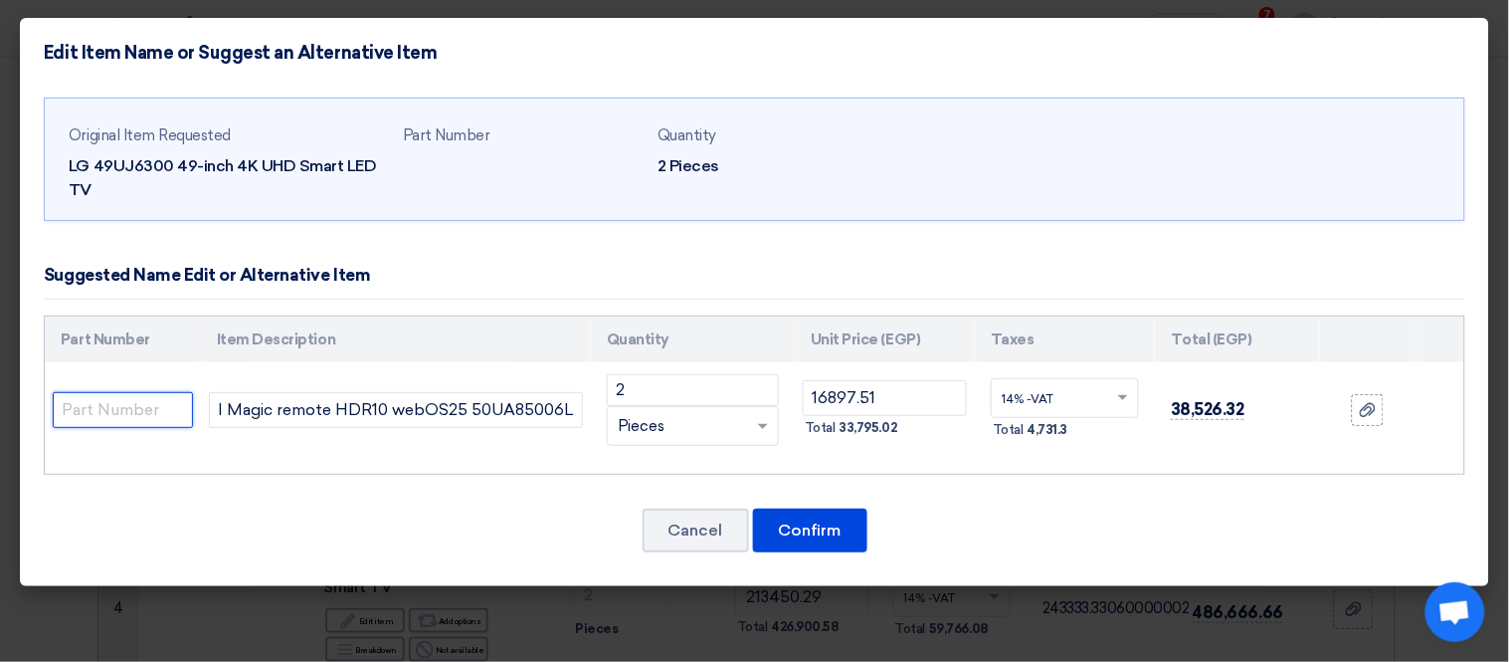
click at [81, 416] on input "text" at bounding box center [123, 410] width 140 height 36
paste input "50UA85006LA"
type input "50UA85006LA"
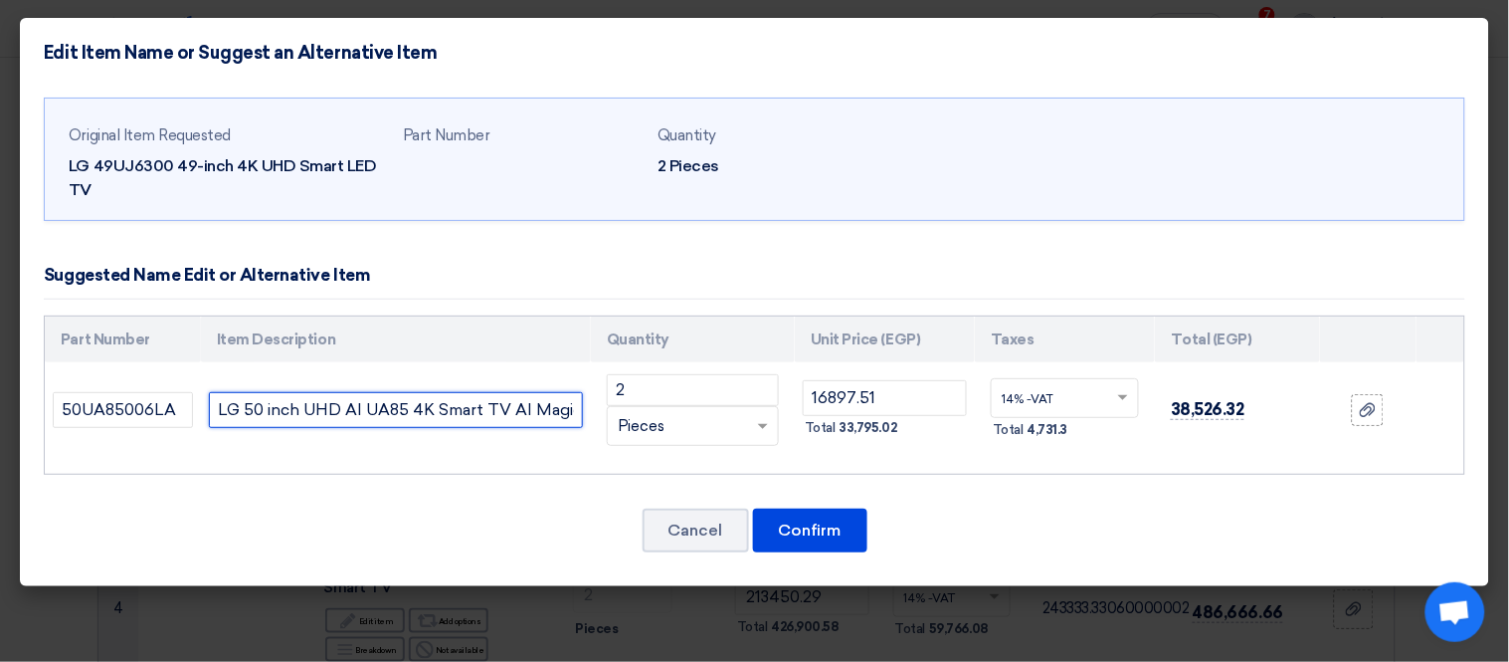
click at [432, 413] on input "LG 50 inch UHD AI UA85 4K Smart TV AI Magic remote HDR10 webOS25 50UA85006LA" at bounding box center [396, 410] width 374 height 36
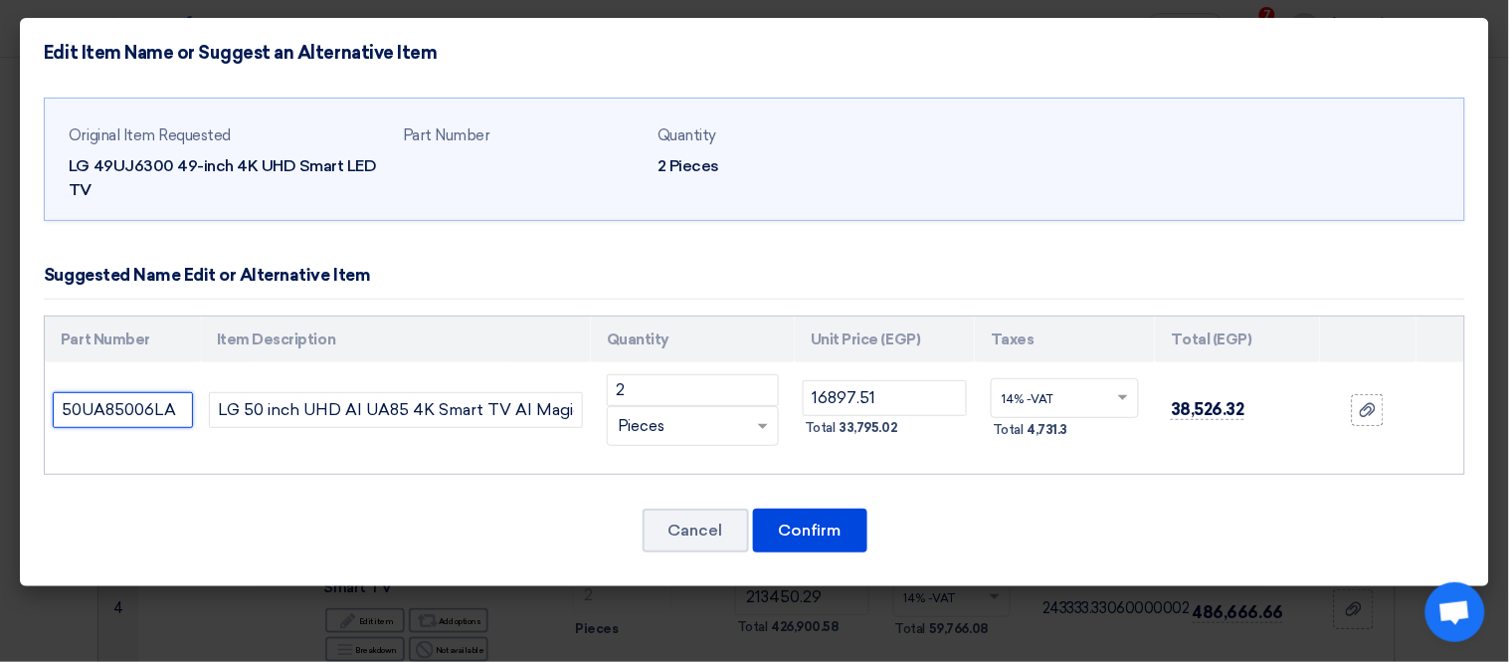
click at [146, 408] on input "50UA85006LA" at bounding box center [123, 410] width 140 height 36
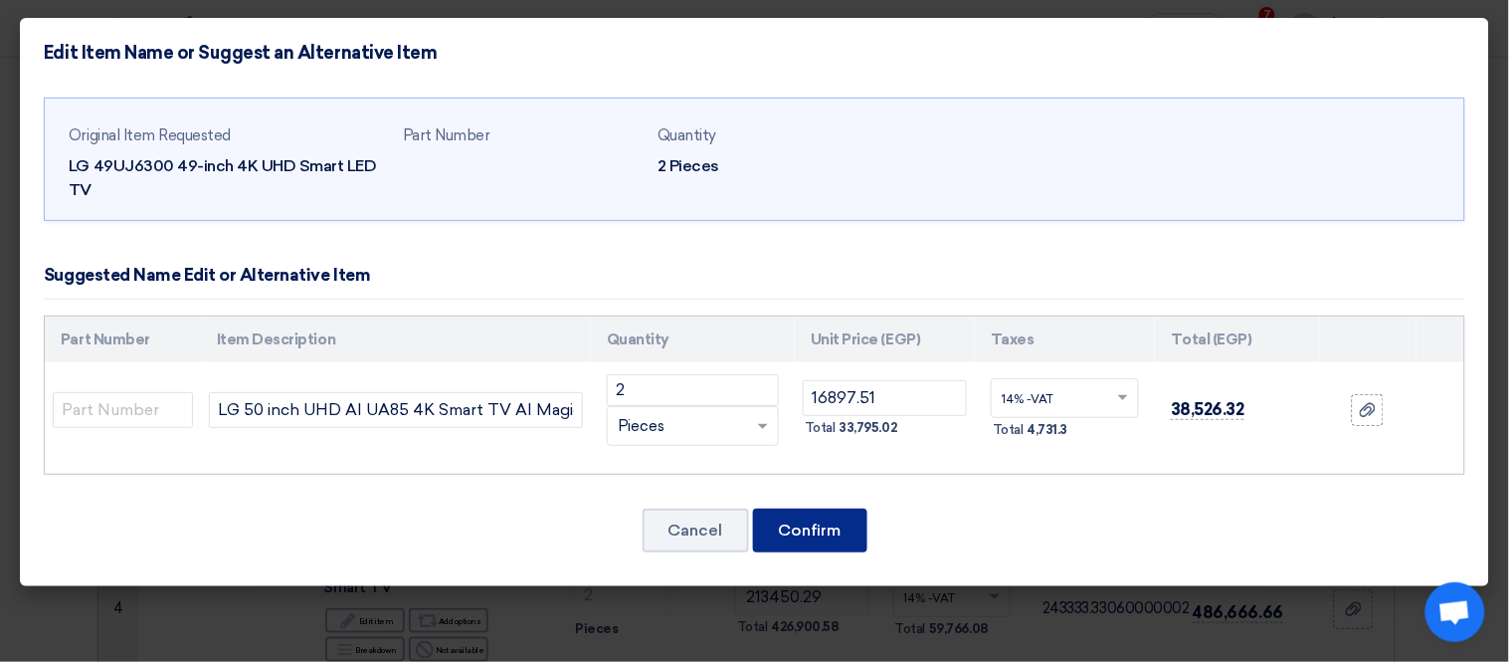
click at [797, 533] on button "Confirm" at bounding box center [810, 530] width 114 height 44
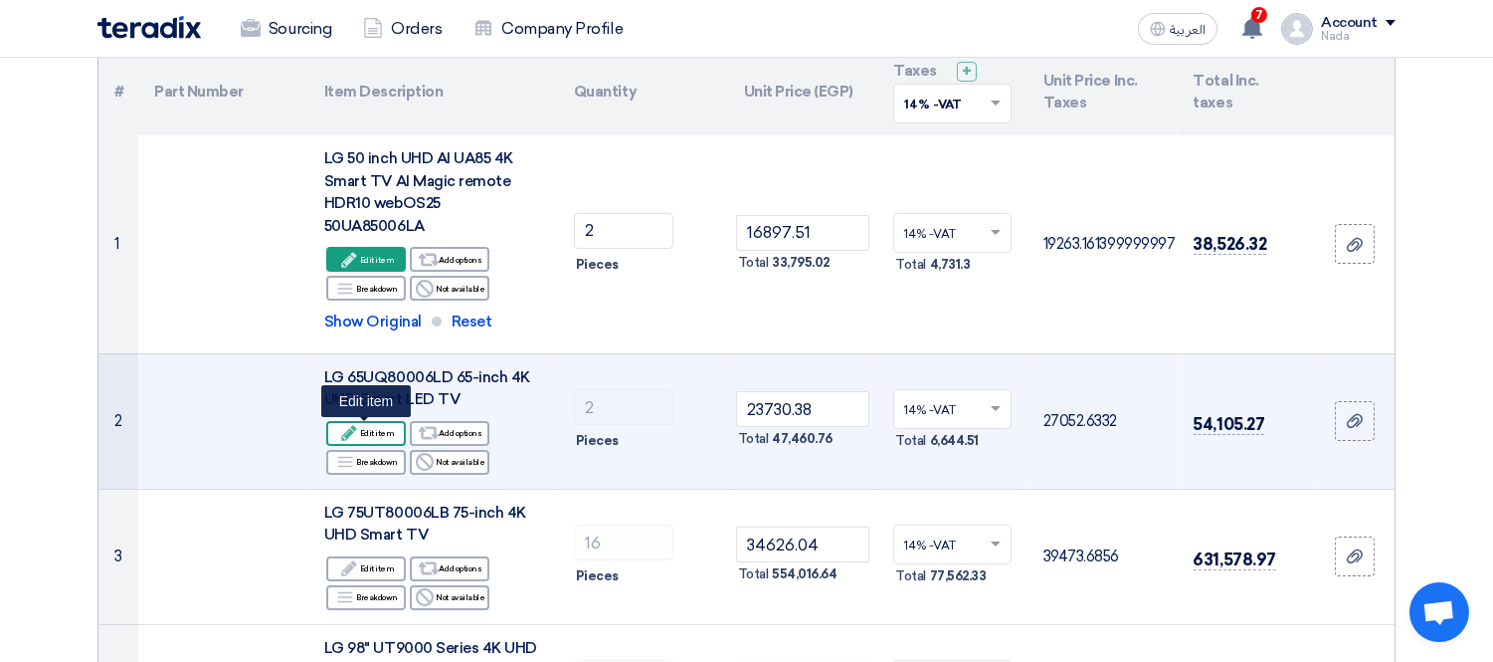
click at [375, 434] on div "Edit Edit item" at bounding box center [366, 433] width 80 height 25
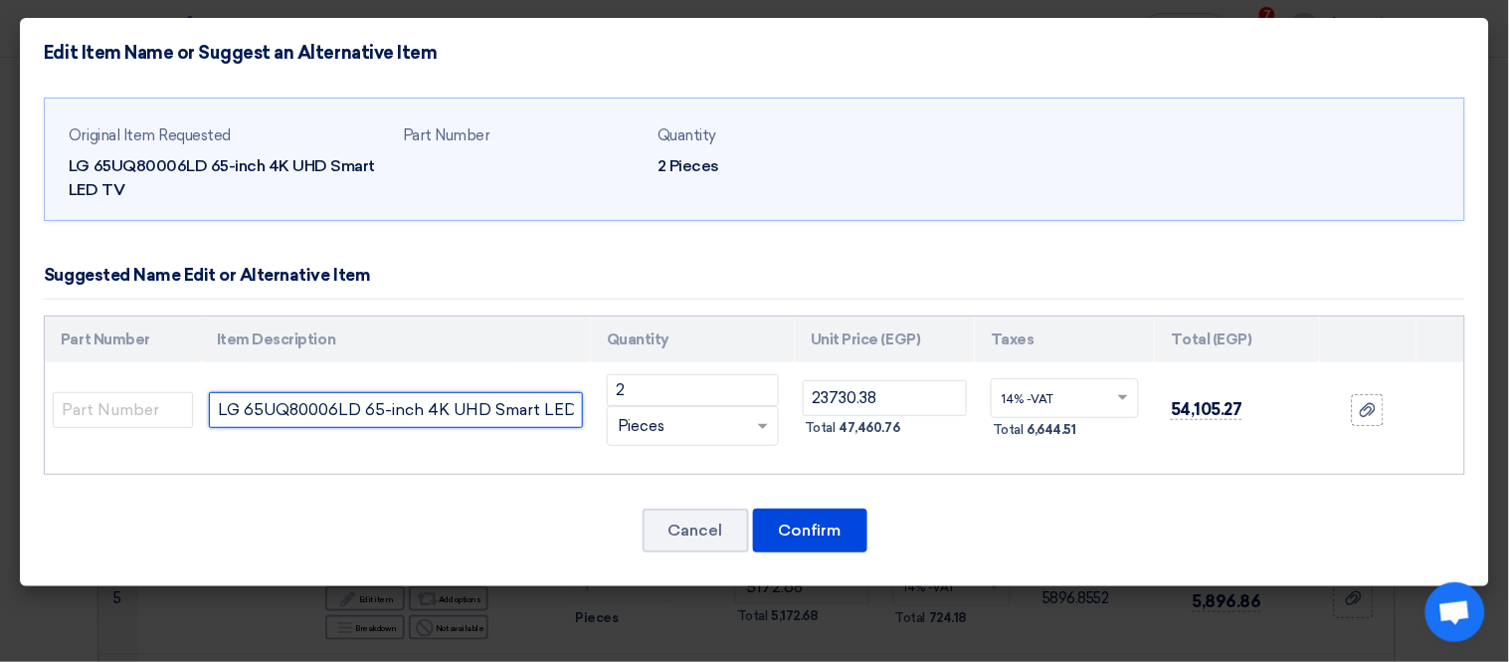
click at [334, 416] on input "LG 65UQ80006LD 65-inch 4K UHD Smart LED TV" at bounding box center [396, 410] width 374 height 36
paste input "LG 65 inch UHD AI UA85 4K Smart TV AI Magic remote HDR10 webOS25 65UA85006LA"
type input "LG LG 65 inch UHD AI UA85 4K Smart TV AI Magic remote HDR10 webOS25 65UA85006LA"
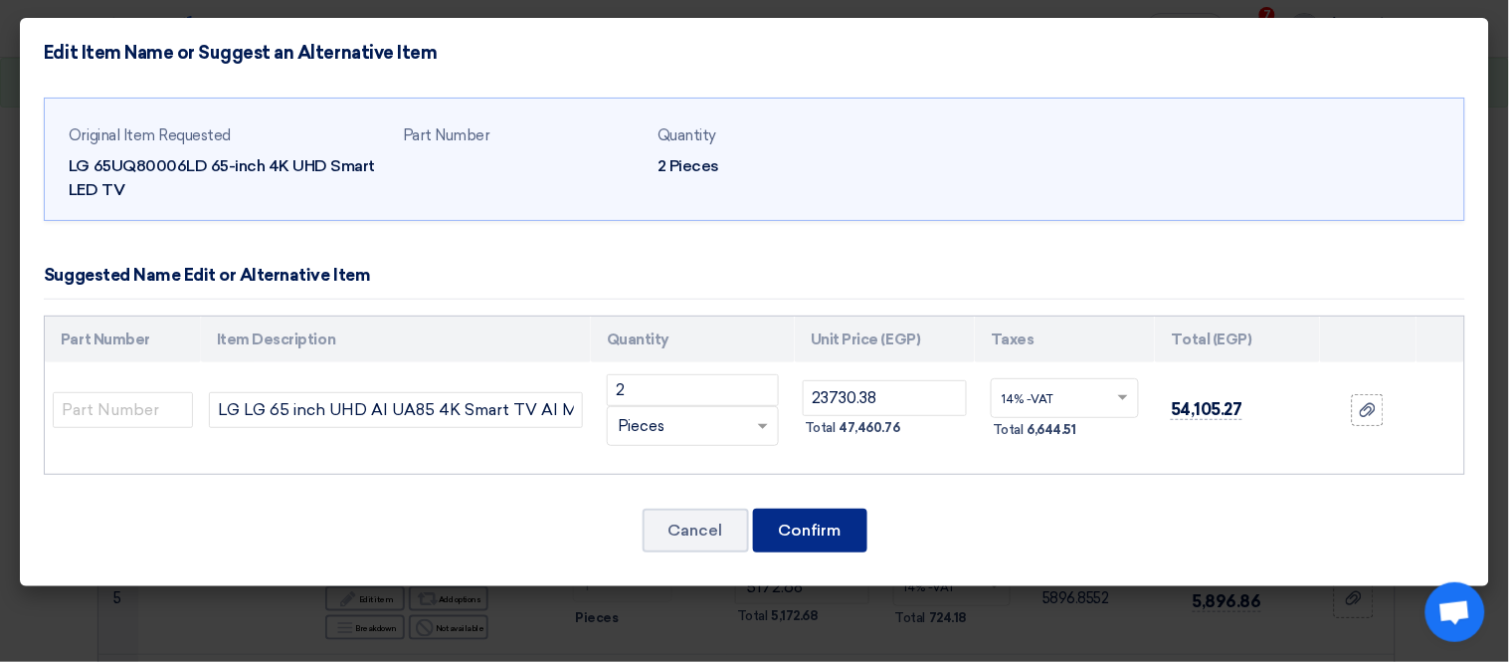
click at [819, 519] on button "Confirm" at bounding box center [810, 530] width 114 height 44
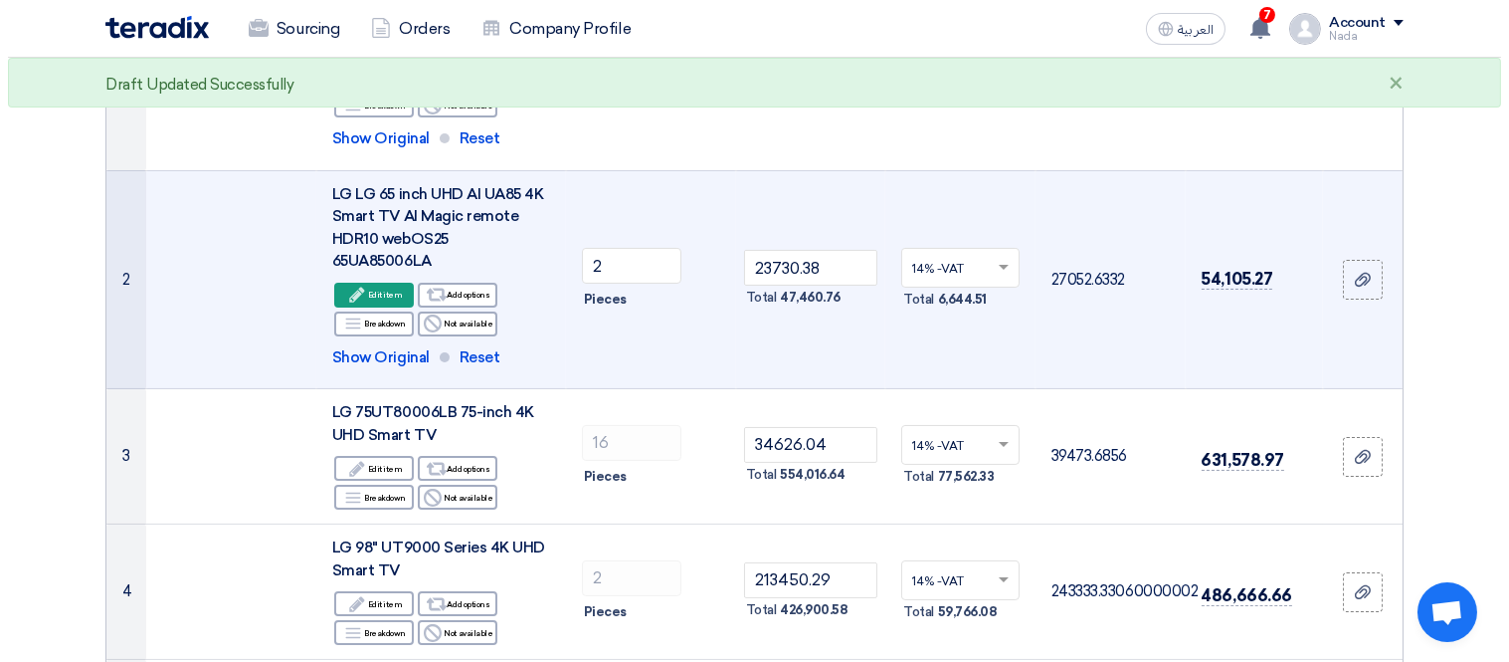
scroll to position [442, 0]
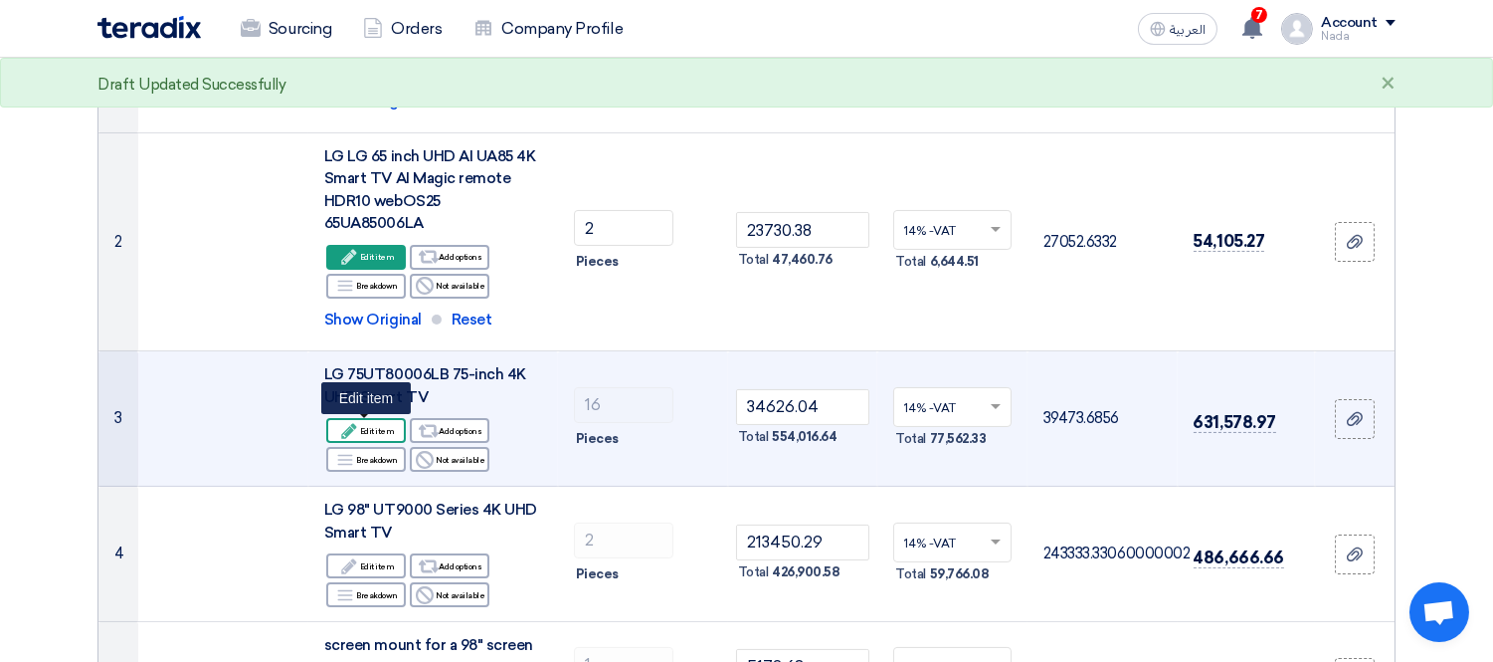
click at [383, 426] on div "Edit Edit item" at bounding box center [366, 430] width 80 height 25
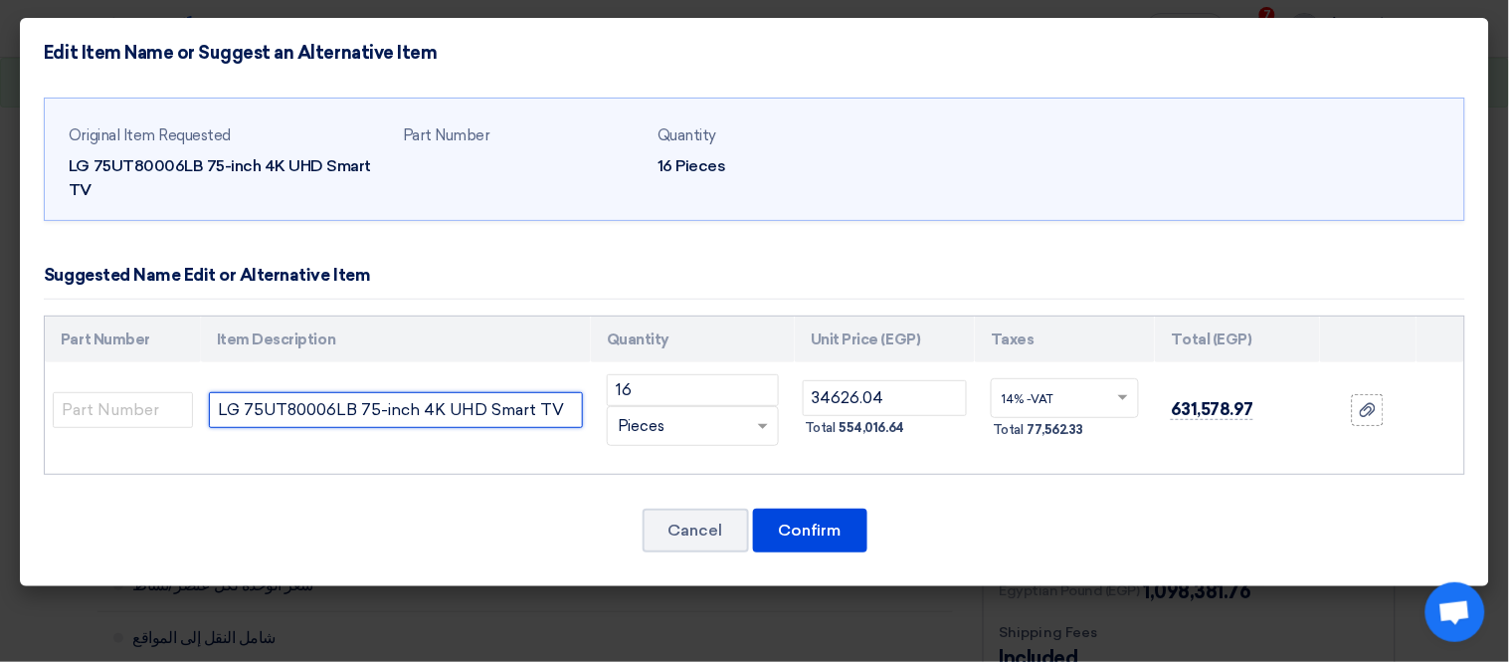
click at [416, 410] on input "LG 75UT80006LB 75-inch 4K UHD Smart TV" at bounding box center [396, 410] width 374 height 36
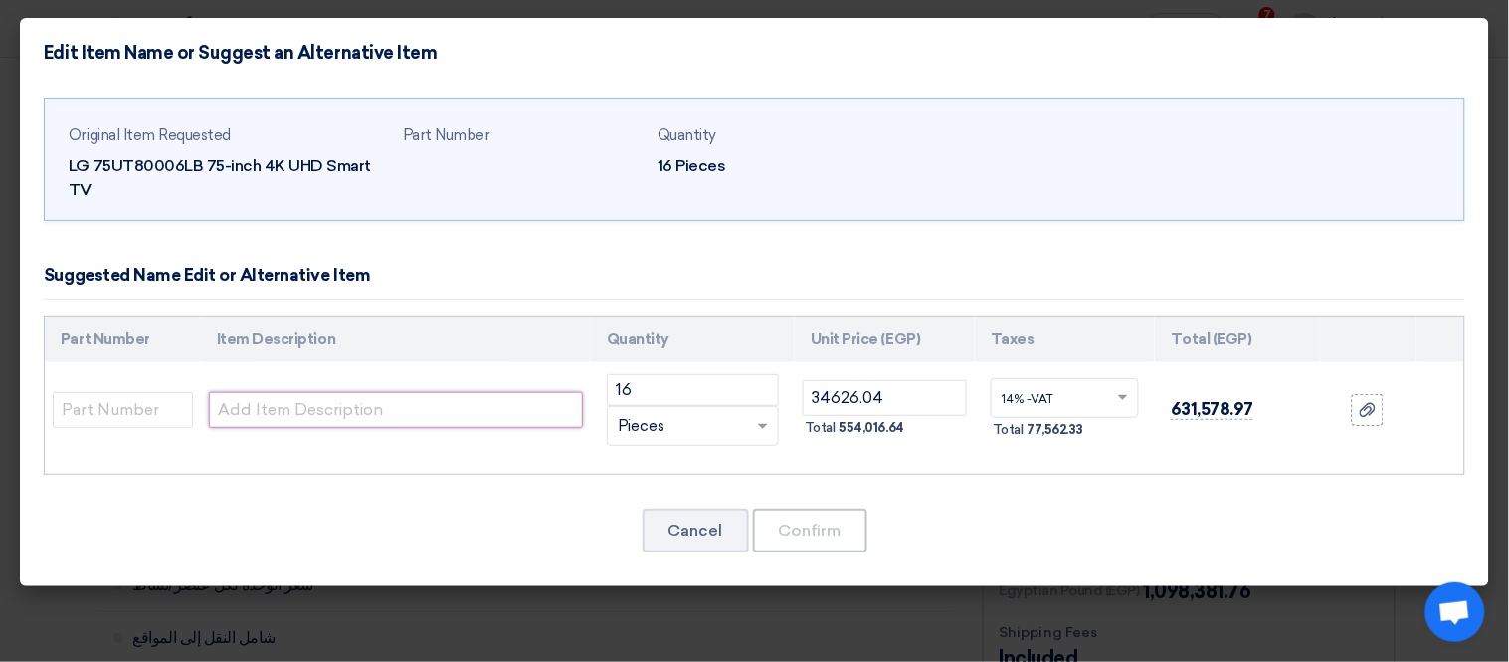
paste input "75 Inch LG UHD AI UA85 4K Smart TV AI Magic remote HDR10 WebOS25 2025"
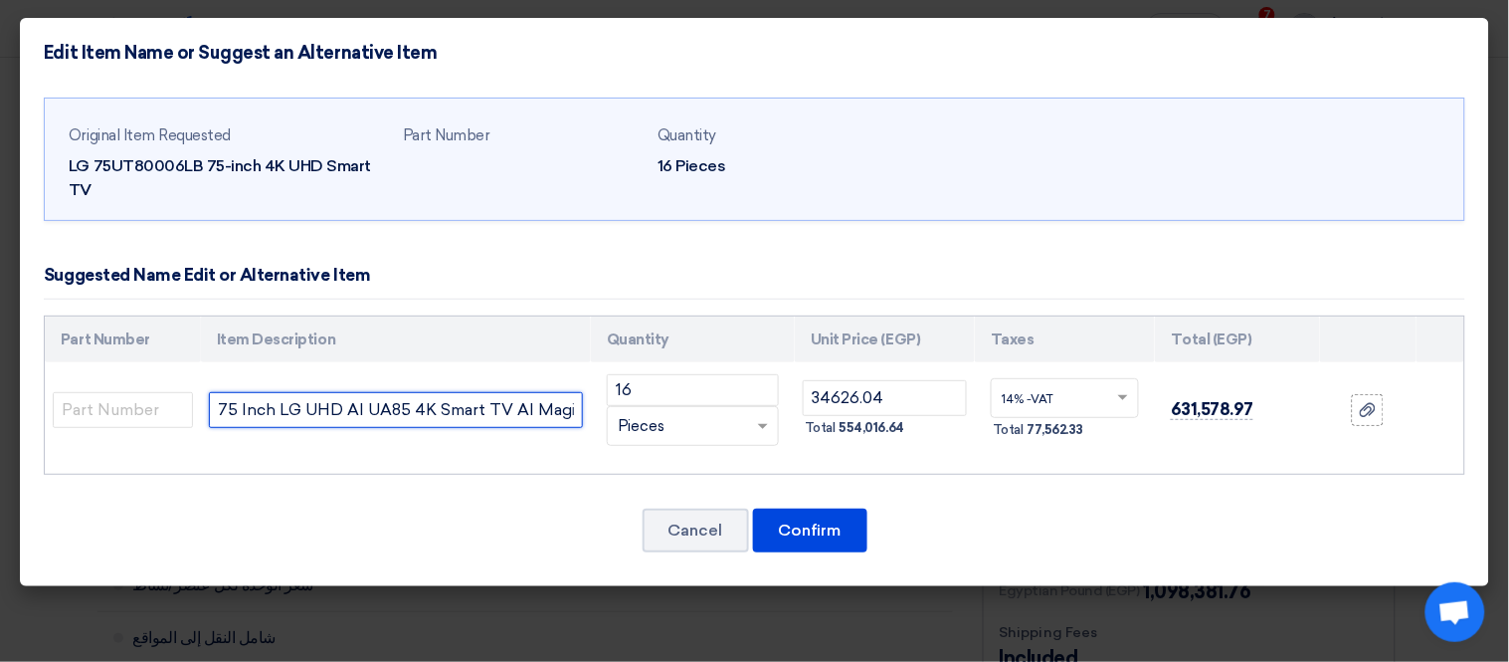
scroll to position [0, 236]
type input "75 Inch LG UHD AI UA85 4K Smart TV AI Magic remote HDR10 WebOS25 2025"
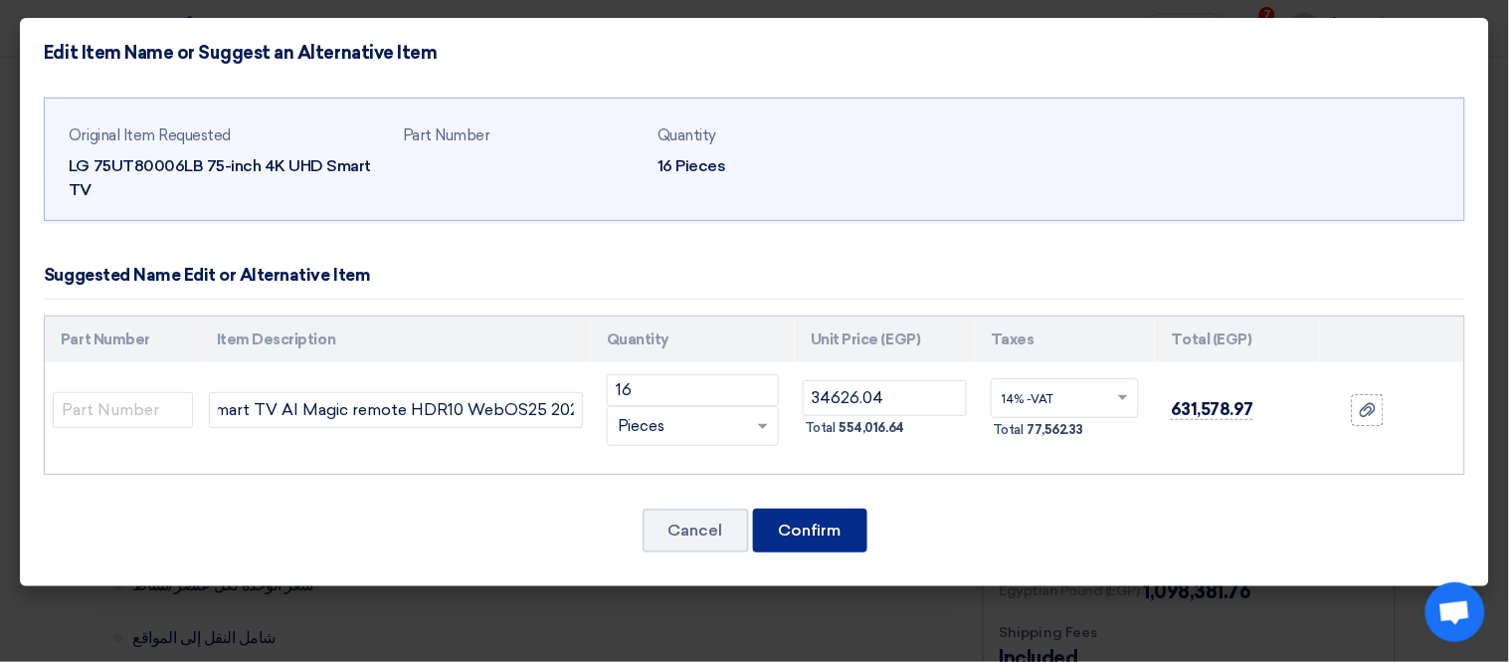
click at [802, 534] on button "Confirm" at bounding box center [810, 530] width 114 height 44
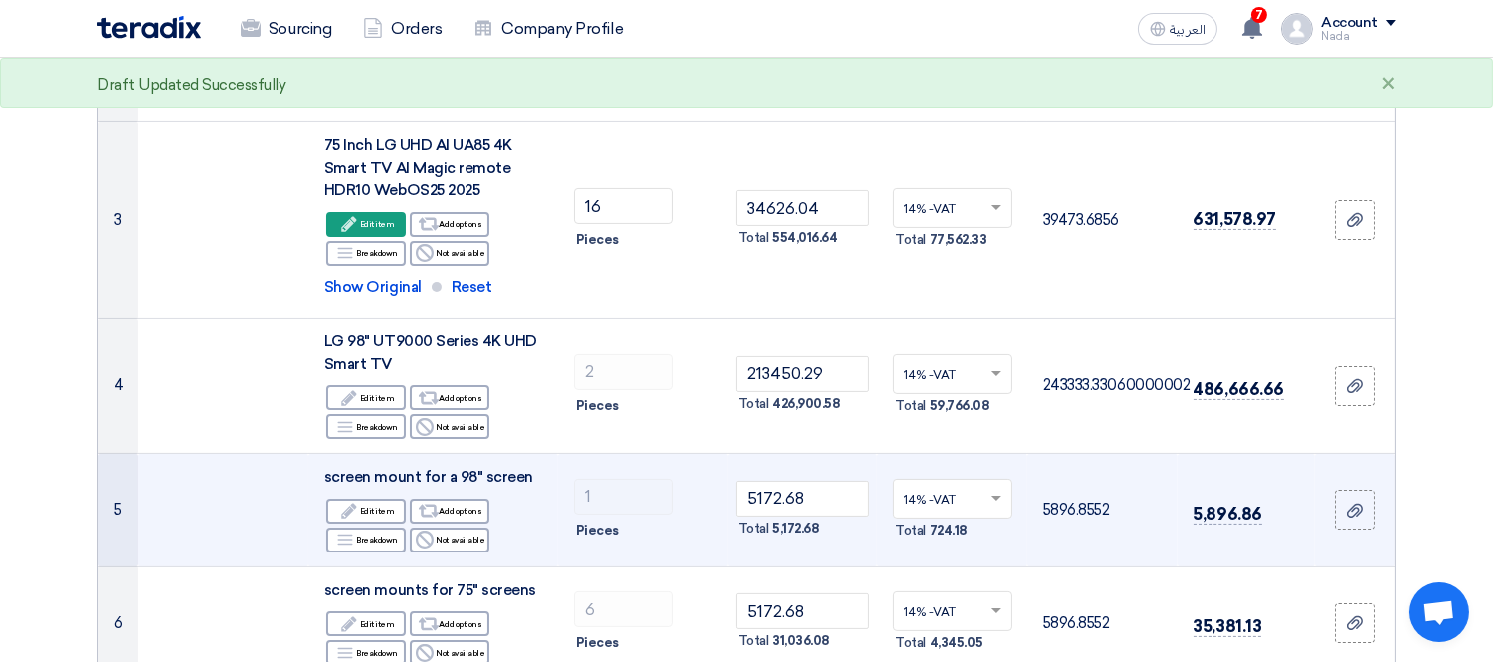
scroll to position [658, 0]
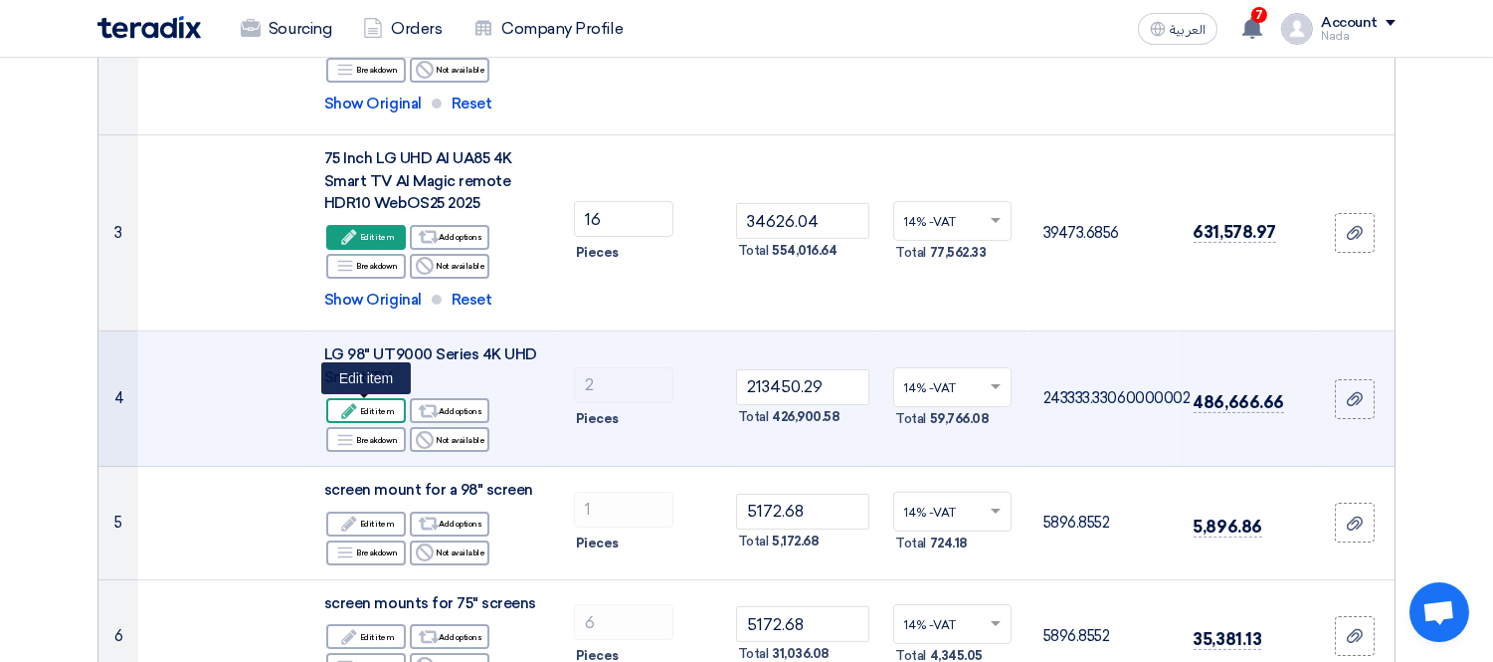
click at [374, 408] on div "Edit Edit item" at bounding box center [366, 410] width 80 height 25
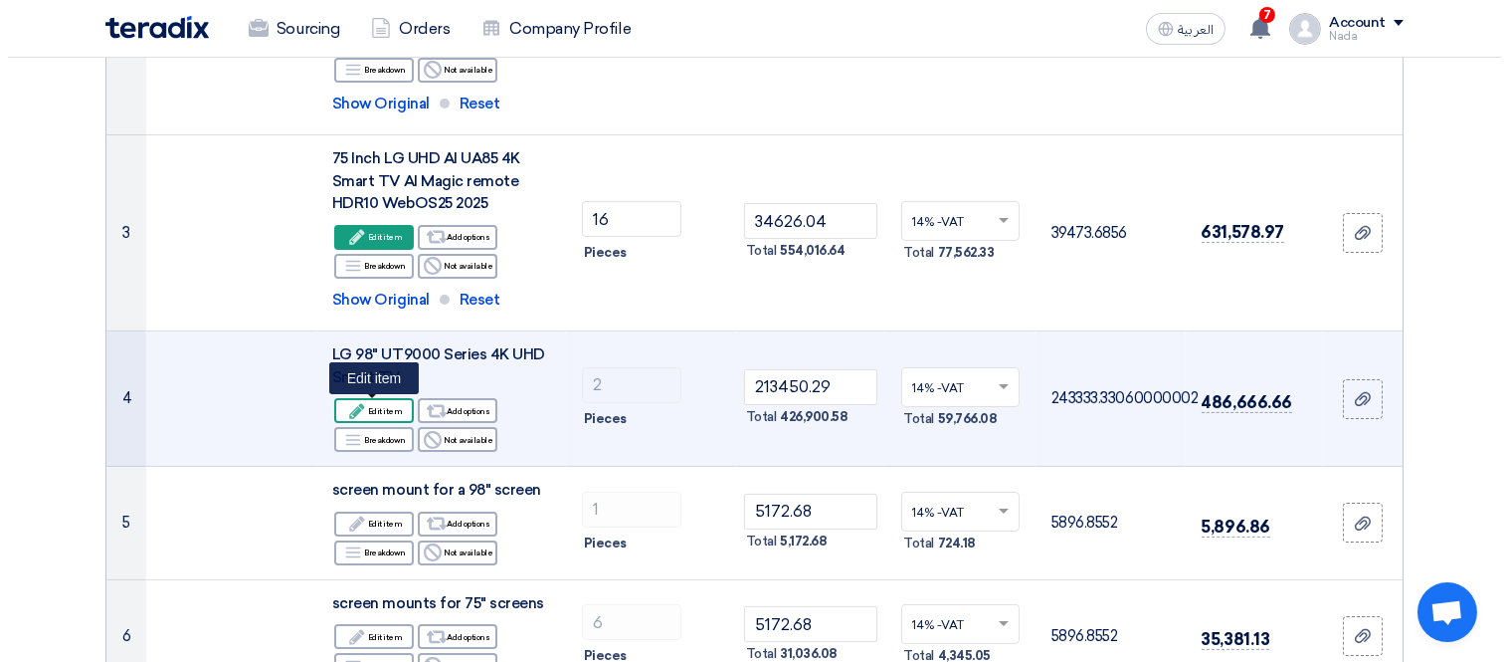
scroll to position [440, 0]
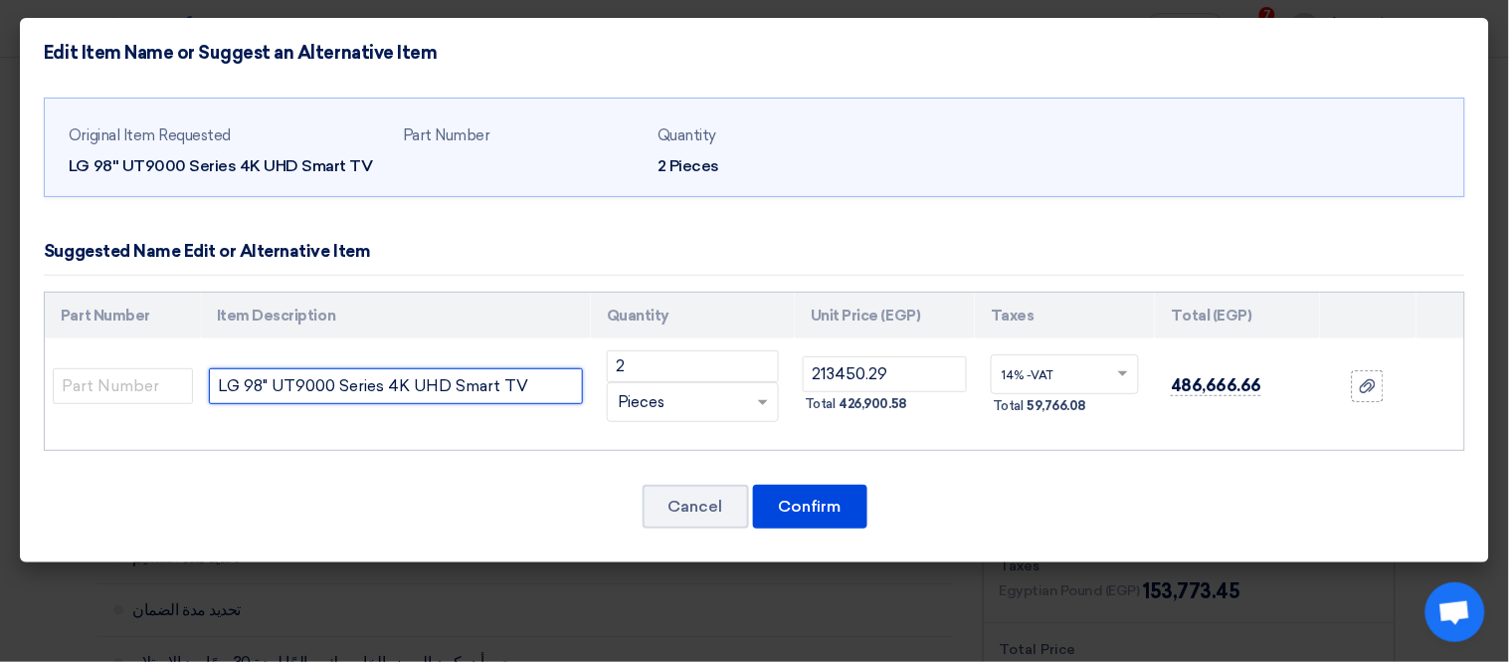
click at [324, 383] on input "LG 98" UT9000 Series 4K UHD Smart TV" at bounding box center [396, 386] width 374 height 36
paste input "Inch LG UHD 4K Smart TV 98UM5K"
type input "LG 98 Inch LG UHD 4K Smart TV 98UM5K"
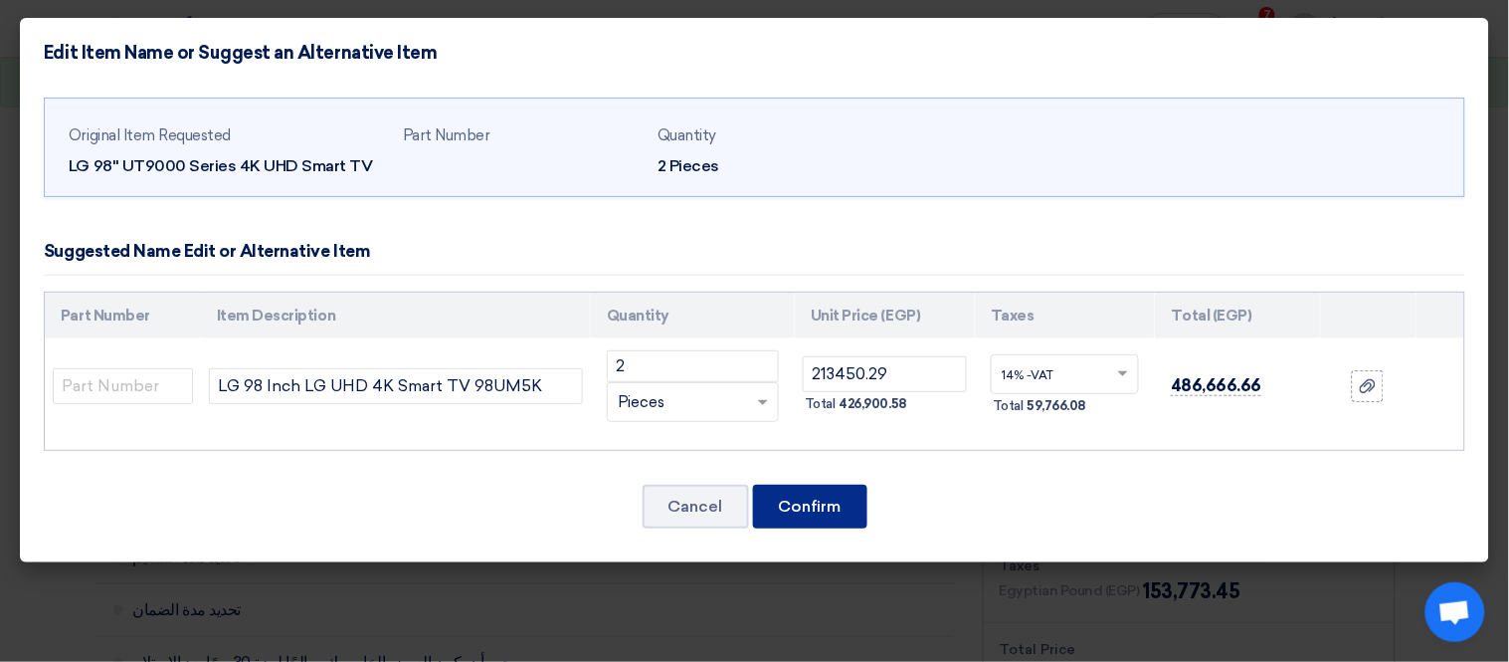
click at [834, 514] on button "Confirm" at bounding box center [810, 507] width 114 height 44
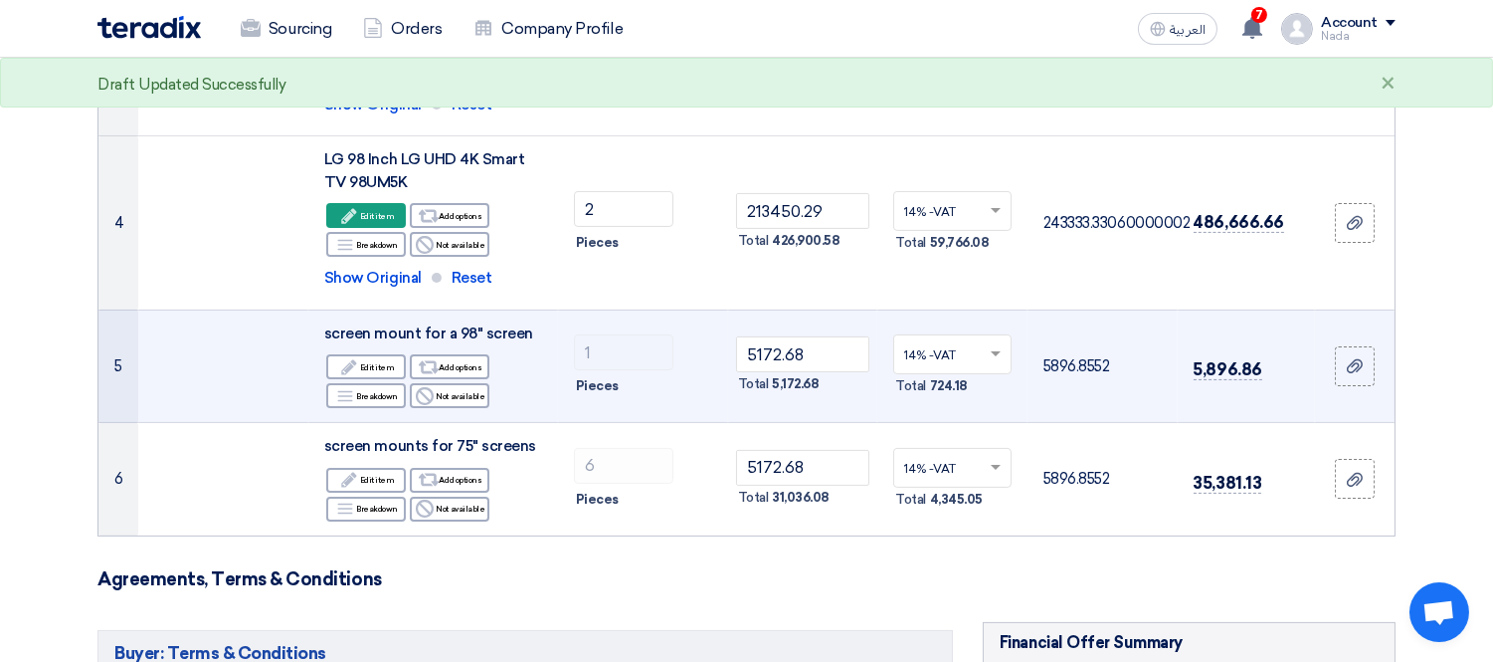
scroll to position [851, 0]
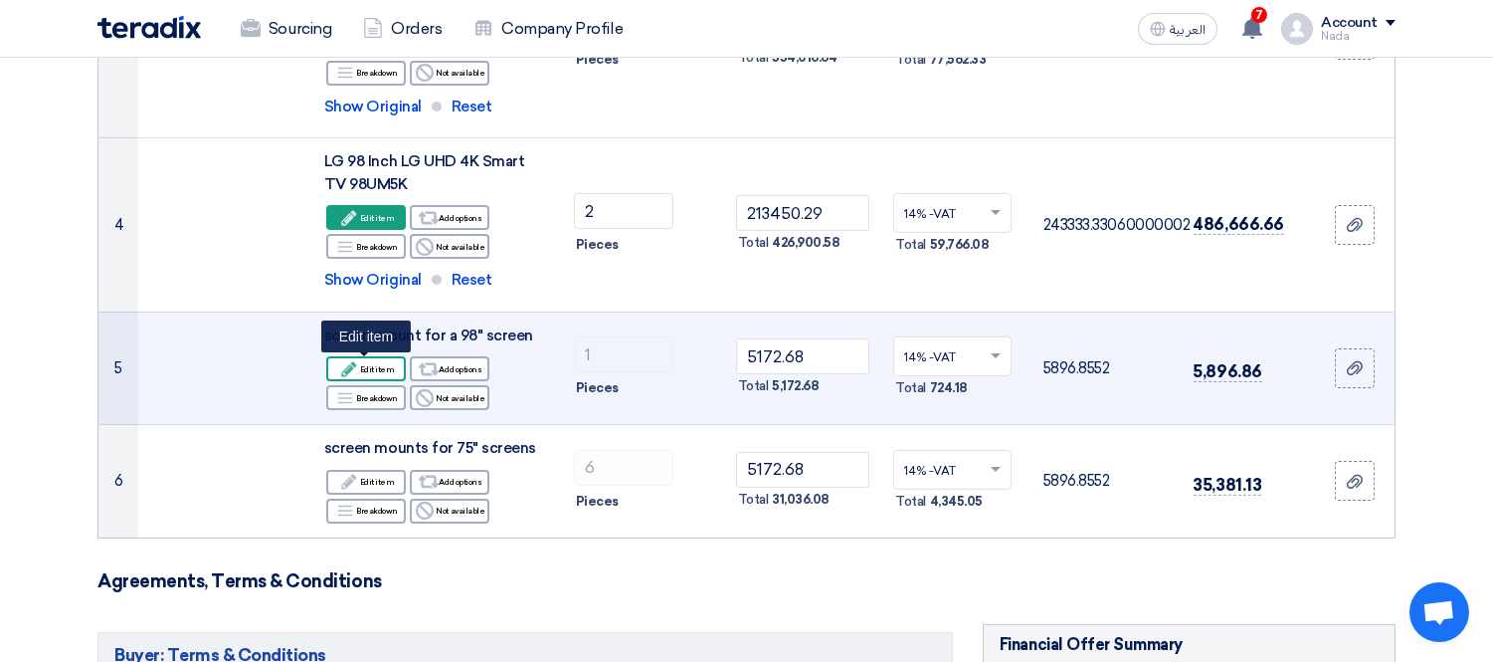
click at [374, 371] on div "Edit Edit item" at bounding box center [366, 368] width 80 height 25
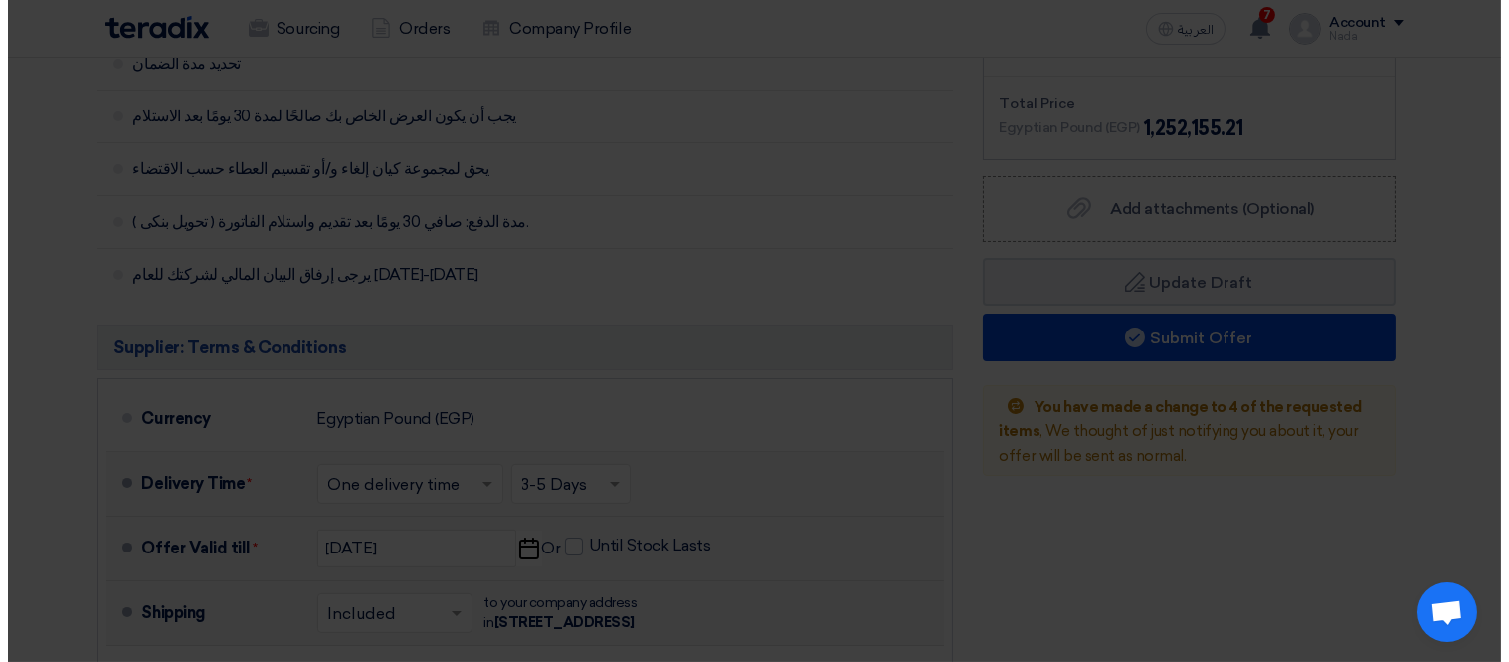
scroll to position [414, 0]
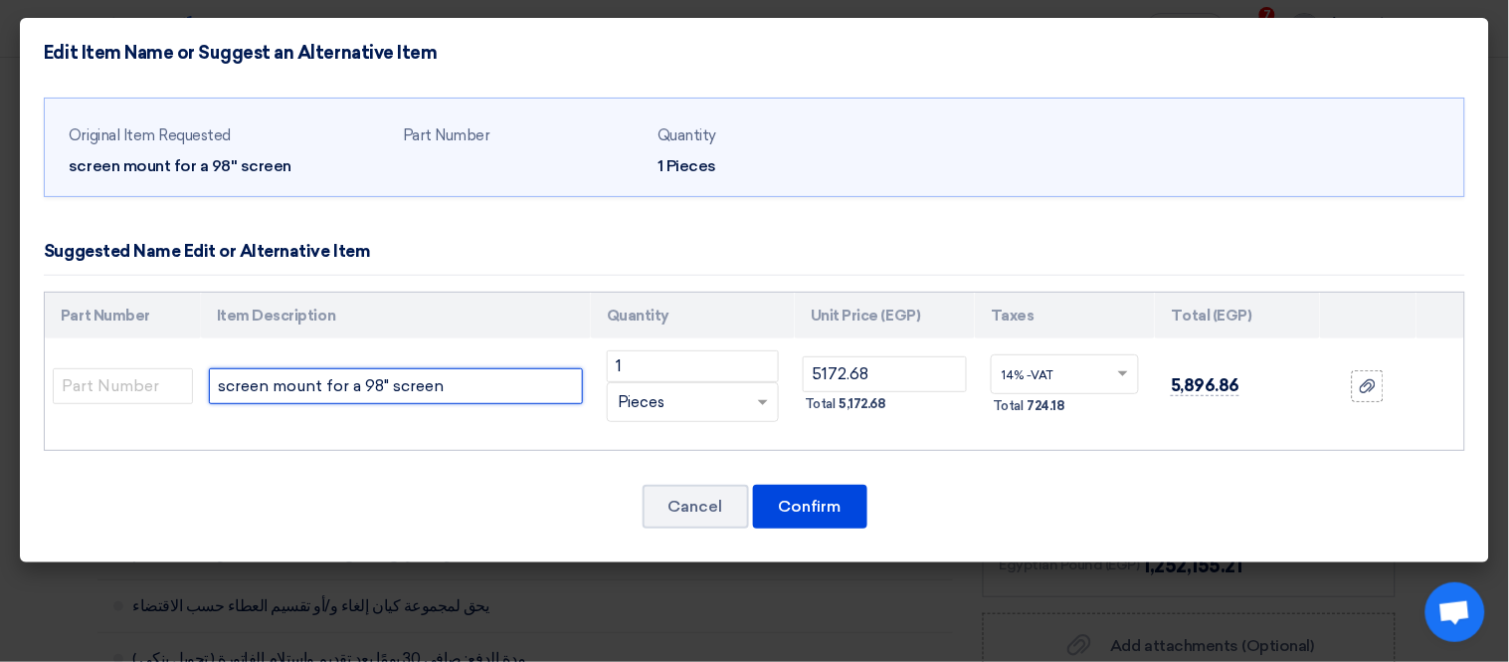
click at [480, 401] on input "screen mount for a 98" screen" at bounding box center [396, 386] width 374 height 36
paste input "TV Movable Stand for Sizes 60:100 Inch, Model Y-1800"
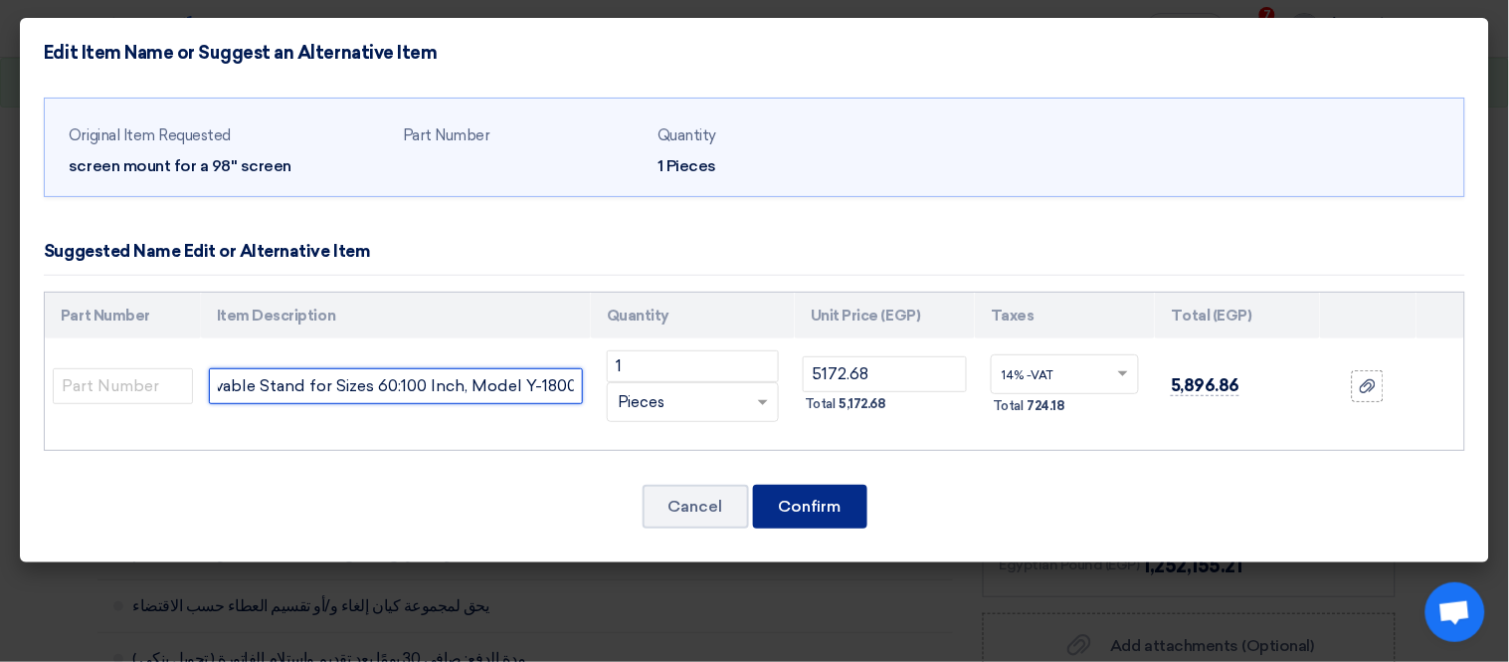
type input "TV Movable Stand for Sizes 60:100 Inch, Model Y-1800"
click at [793, 501] on button "Confirm" at bounding box center [810, 507] width 114 height 44
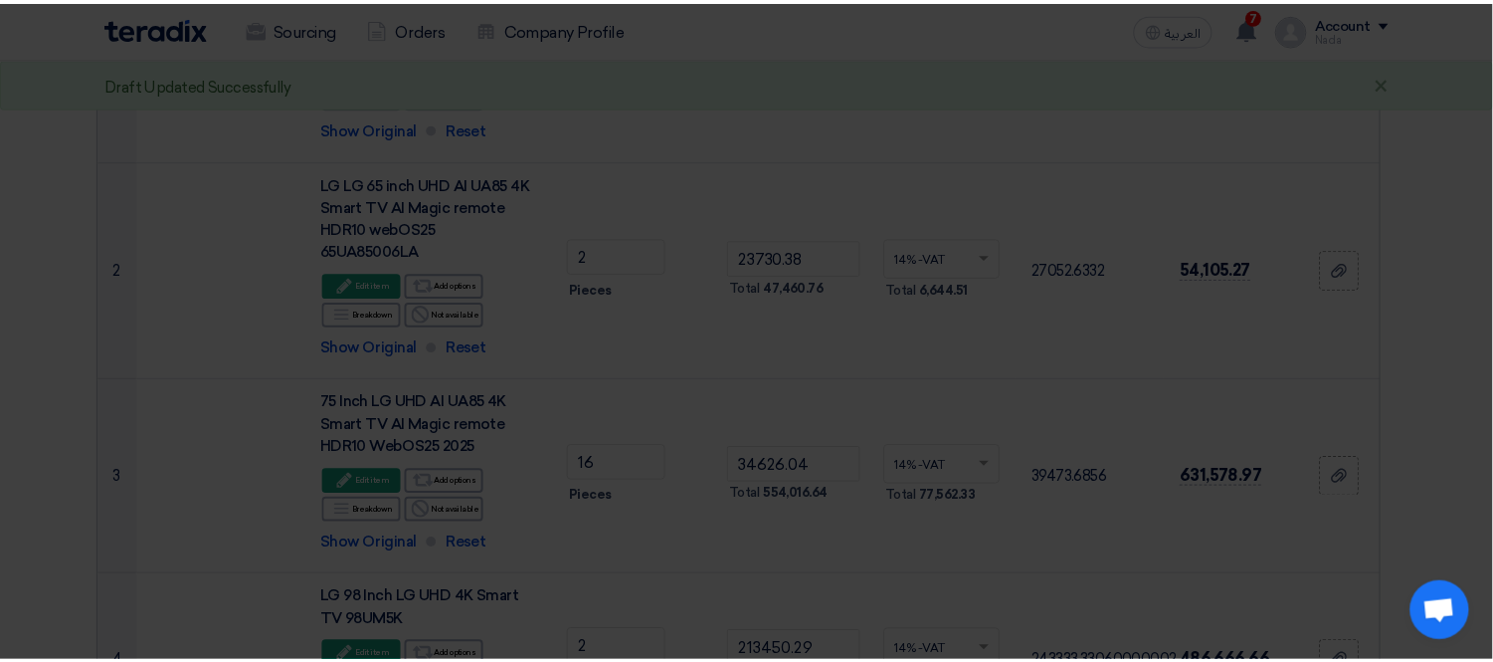
scroll to position [1220, 0]
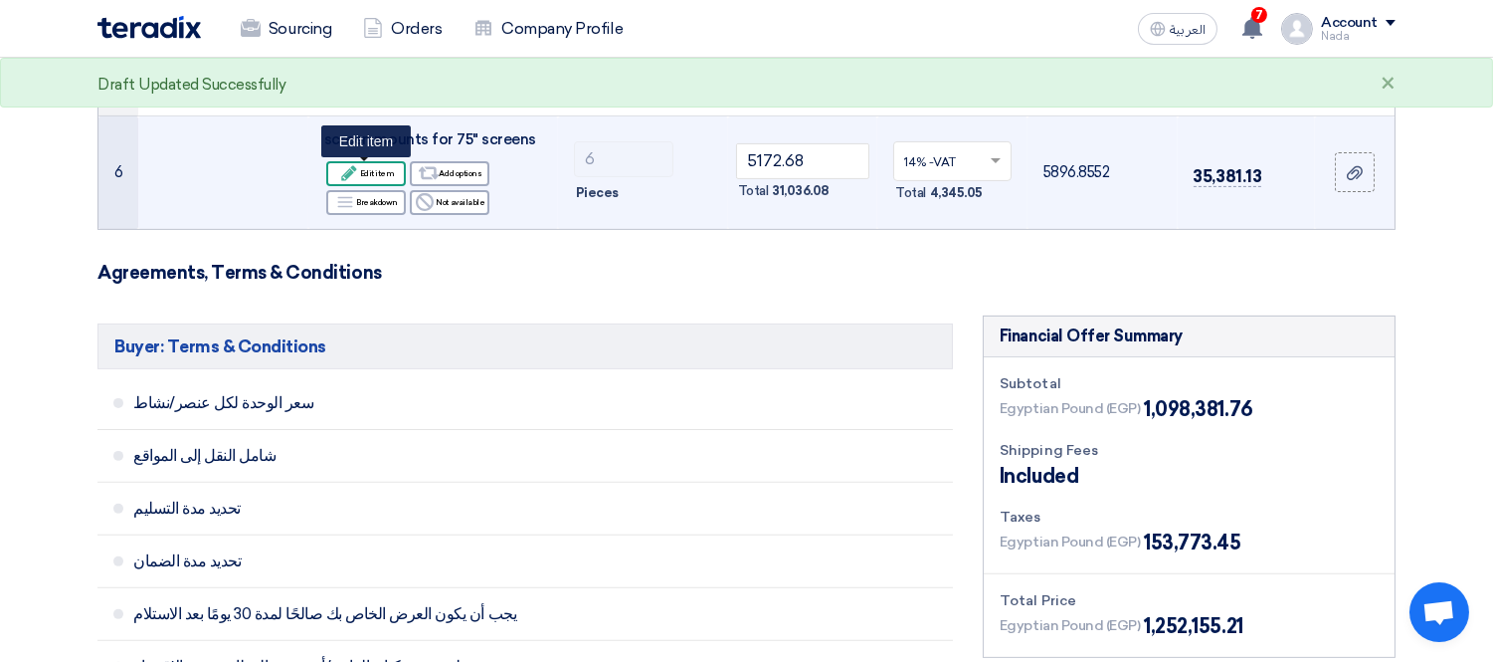
click at [384, 162] on div "Edit Edit item" at bounding box center [366, 173] width 80 height 25
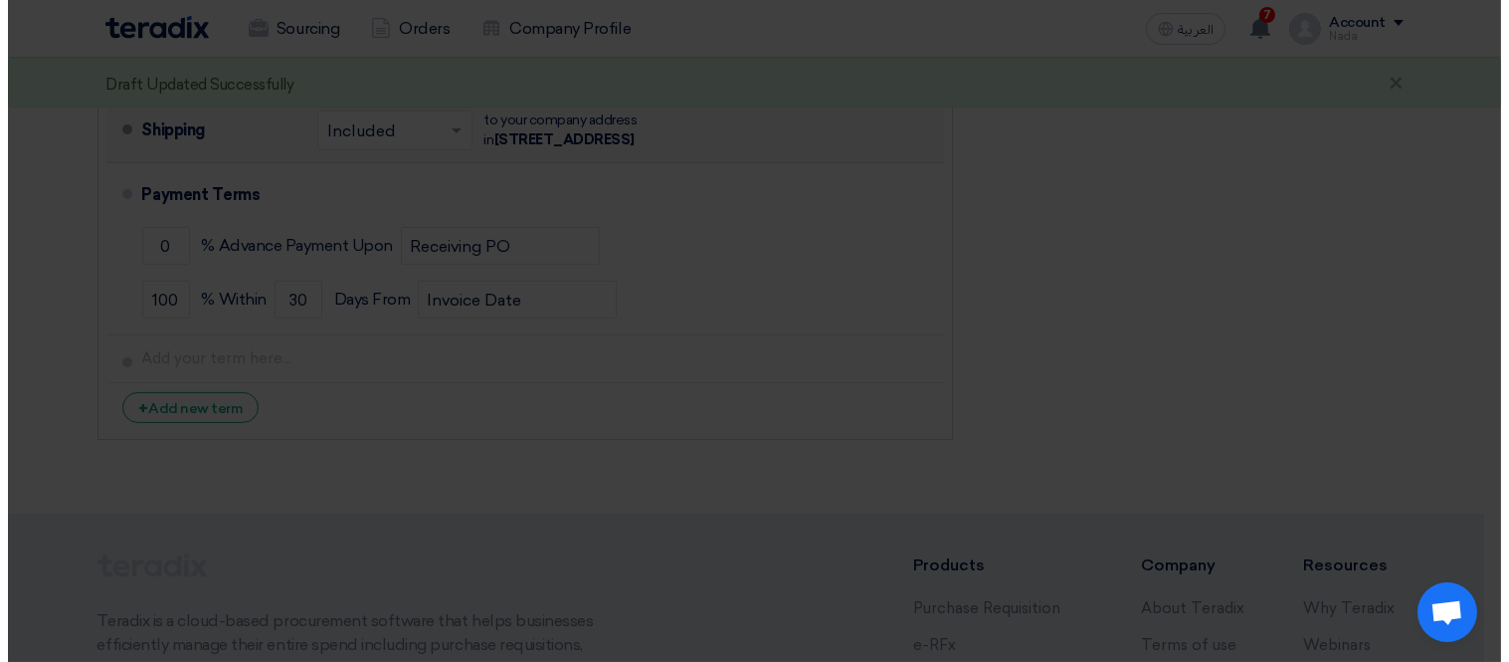
scroll to position [414, 0]
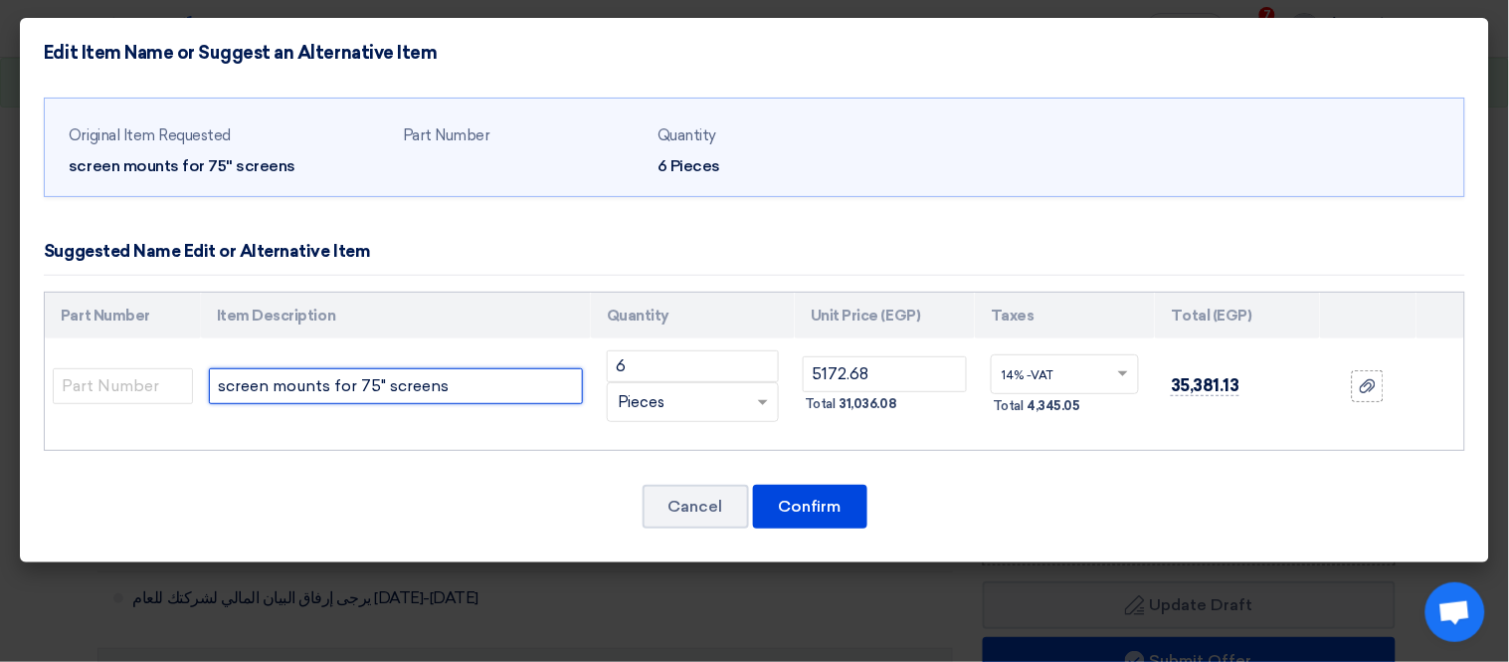
click at [448, 385] on input "screen mounts for 75" screens" at bounding box center [396, 386] width 374 height 36
paste input "TV Movable Stand for Sizes 60:100 Inch, Model Y-1800"
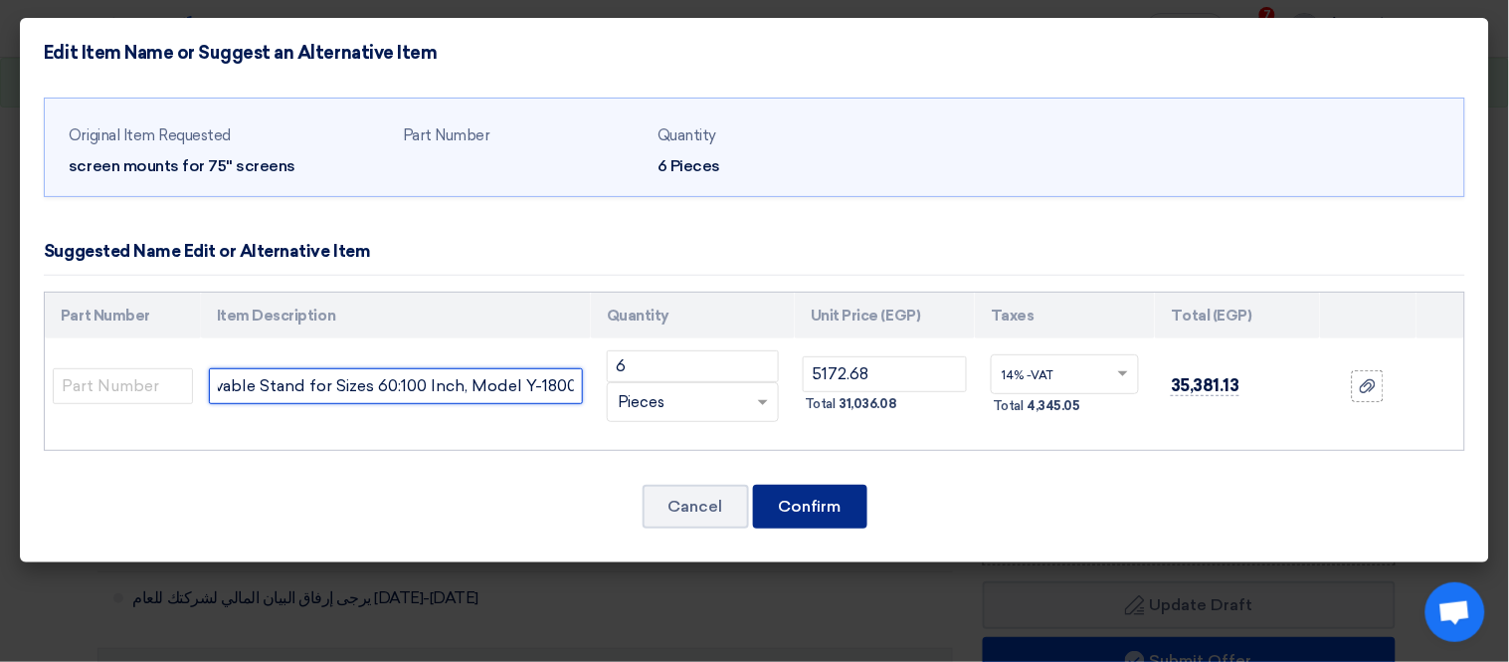
type input "TV Movable Stand for Sizes 60:100 Inch, Model Y-1800"
click at [806, 509] on button "Confirm" at bounding box center [810, 507] width 114 height 44
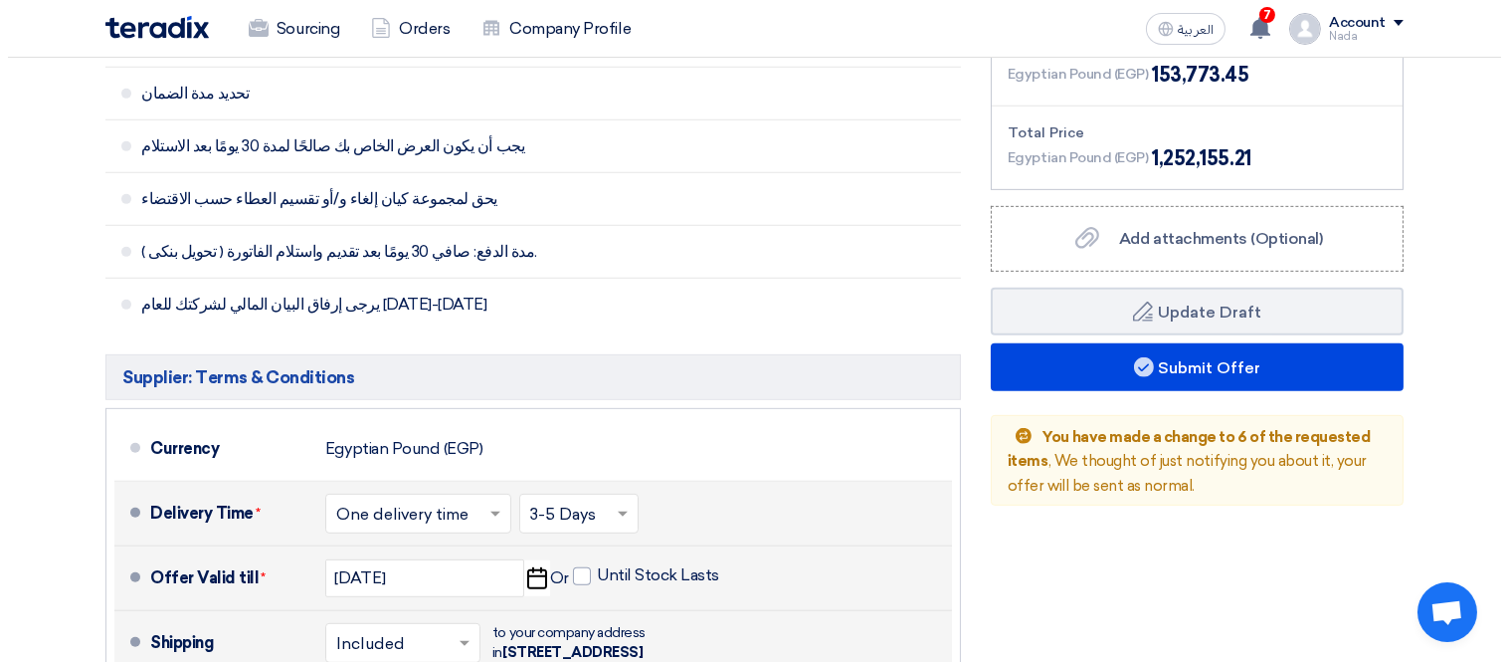
scroll to position [1768, 0]
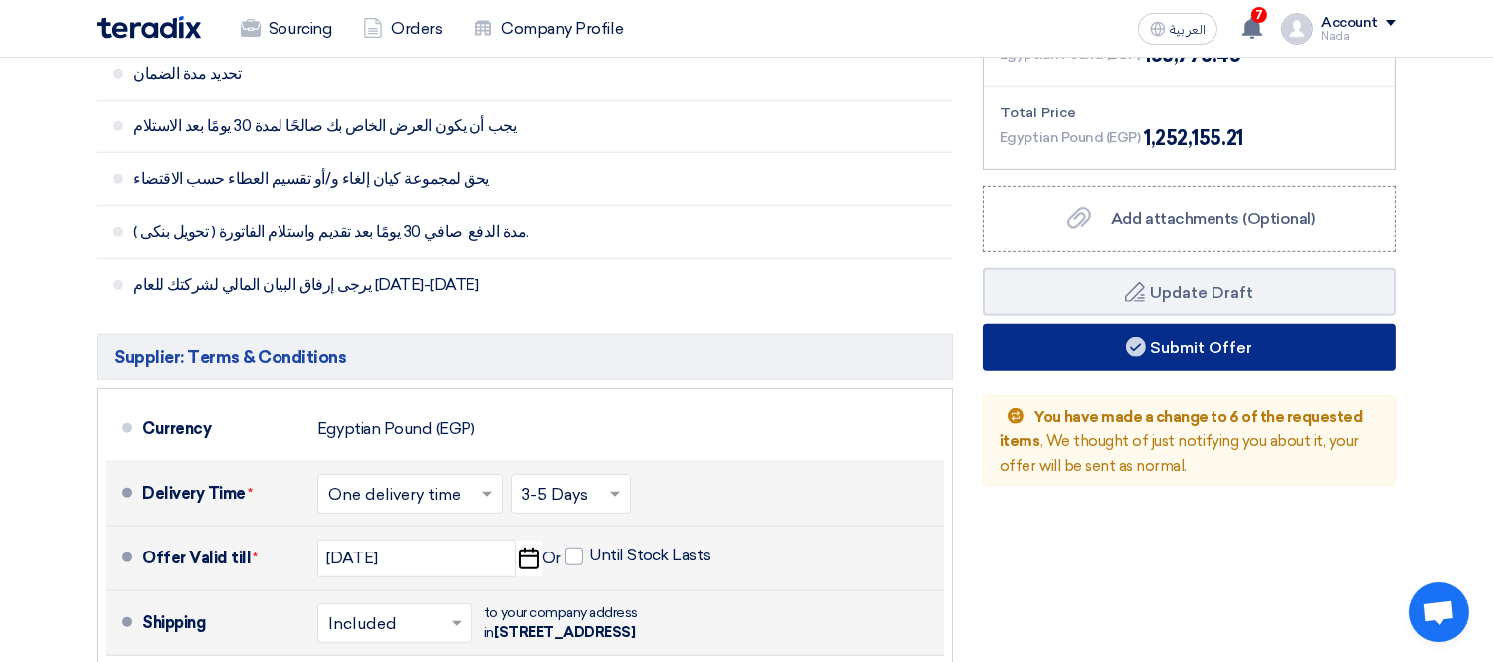
click at [1080, 348] on button "Submit Offer" at bounding box center [1189, 347] width 413 height 48
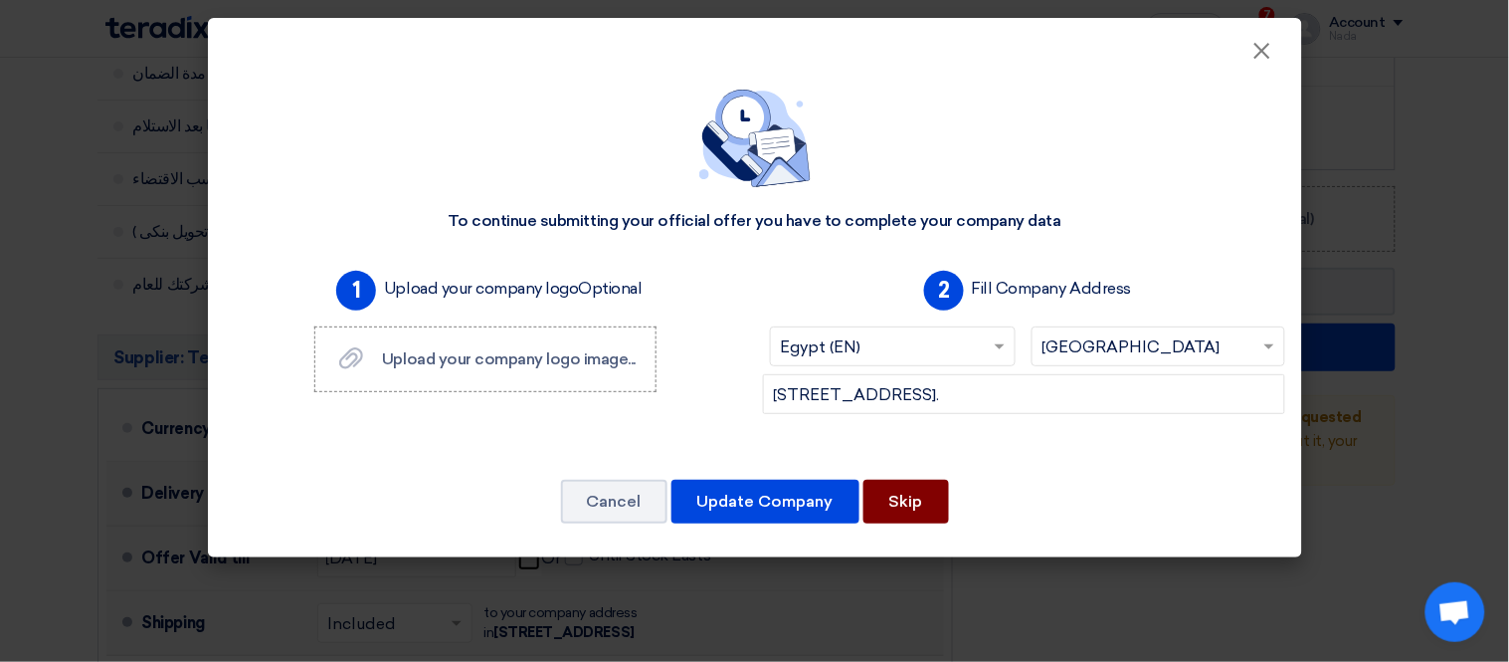
click at [907, 512] on button "Skip" at bounding box center [907, 502] width 86 height 44
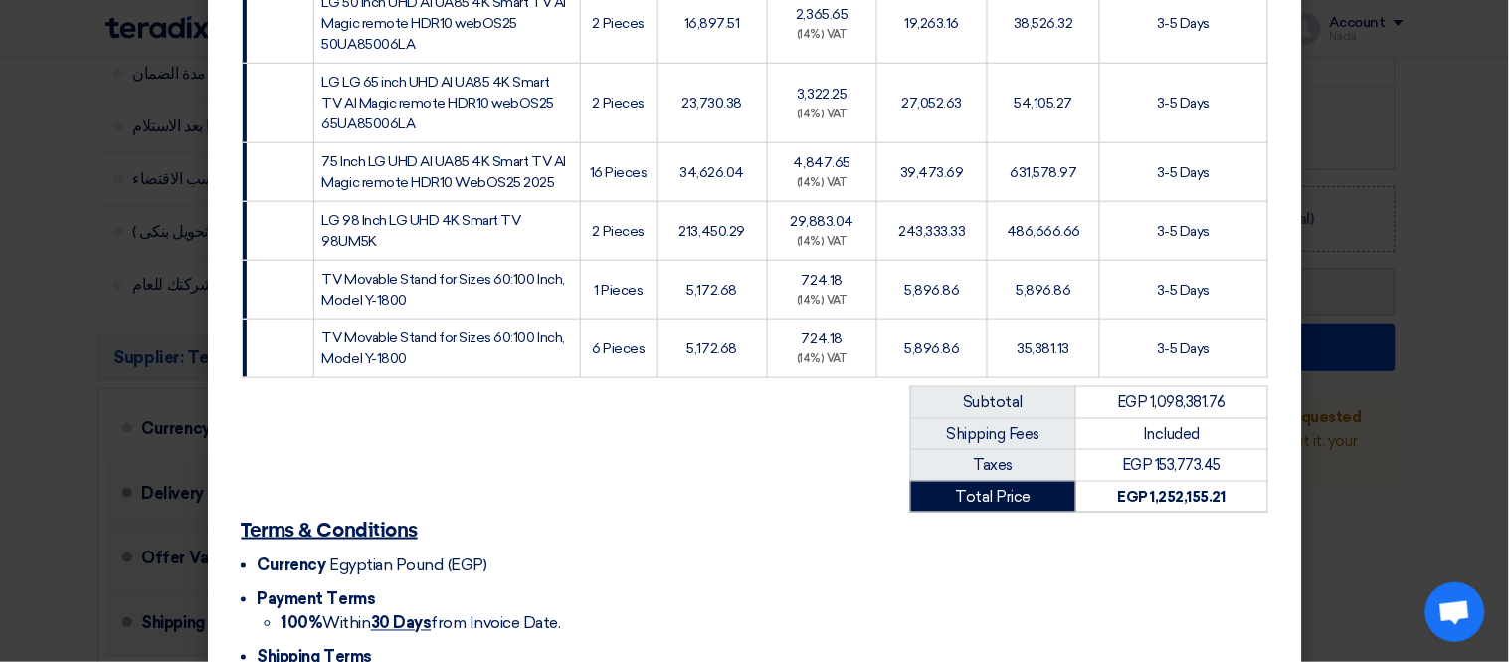
scroll to position [538, 0]
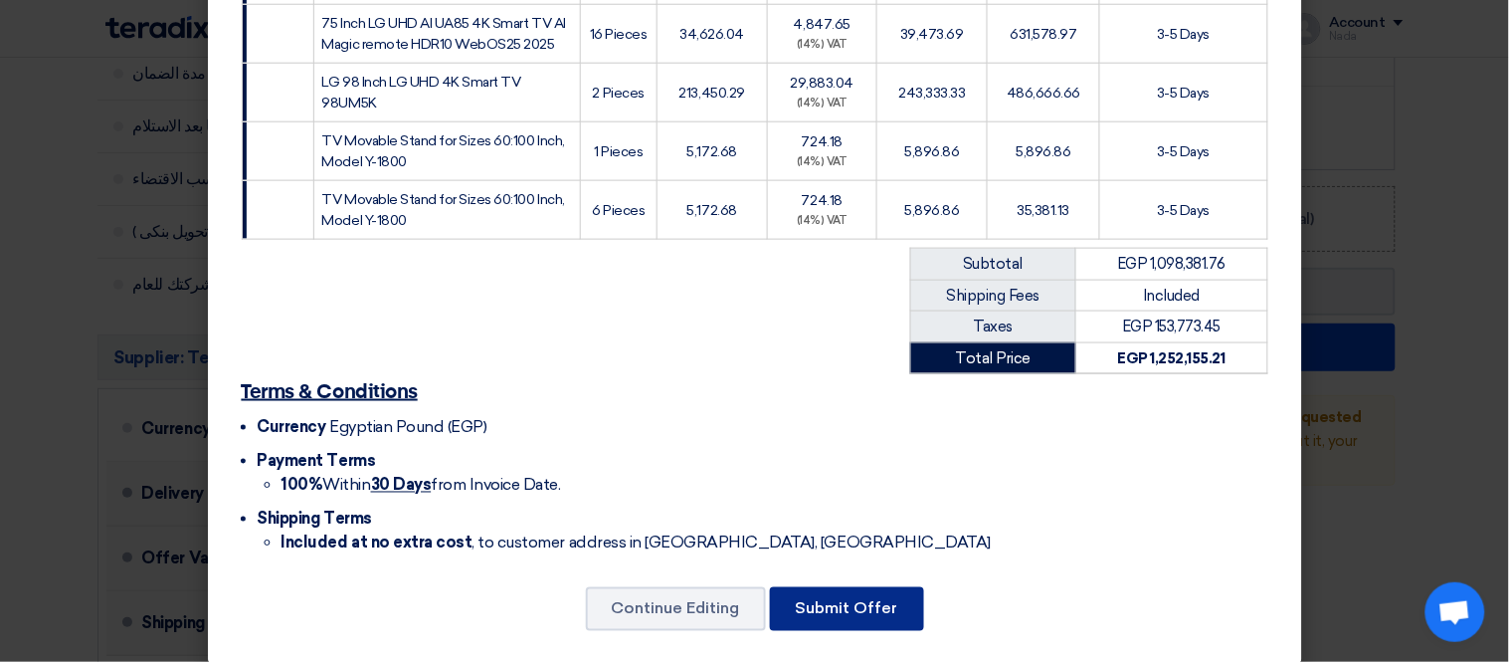
click at [872, 601] on button "Submit Offer" at bounding box center [847, 609] width 154 height 44
